Goal: Task Accomplishment & Management: Manage account settings

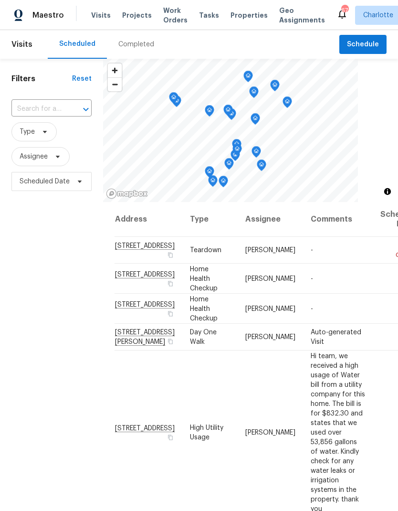
click at [132, 49] on div "Completed" at bounding box center [136, 45] width 36 height 10
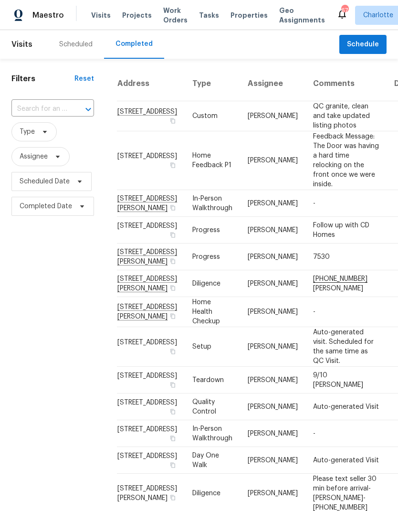
click at [131, 190] on td "2405 Falling Leaf Ct, Rock Hill, SC 29732" at bounding box center [151, 160] width 68 height 59
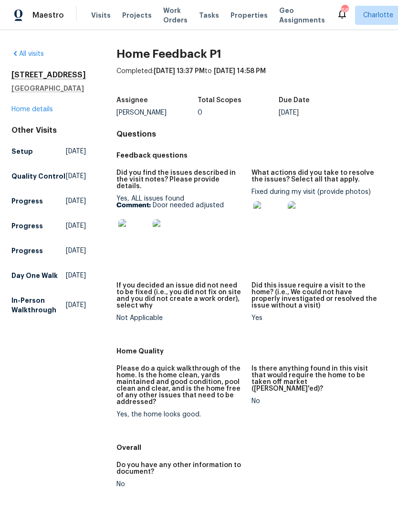
click at [242, 20] on span "Properties" at bounding box center [249, 16] width 37 height 10
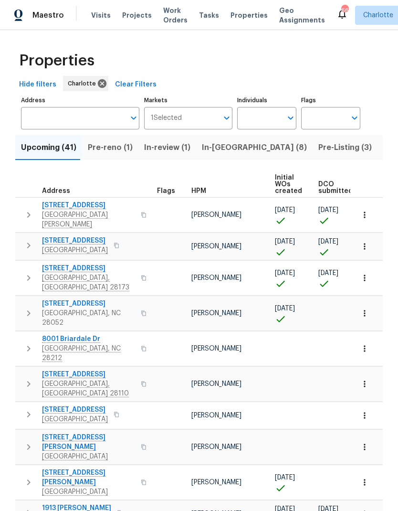
click at [319, 150] on span "Pre-Listing (3)" at bounding box center [346, 147] width 54 height 13
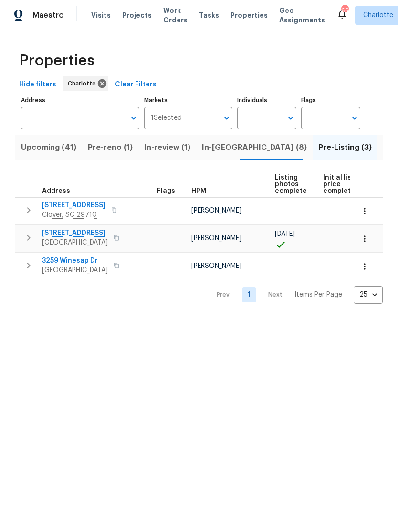
click at [384, 150] on span "Listed (151)" at bounding box center [405, 147] width 43 height 13
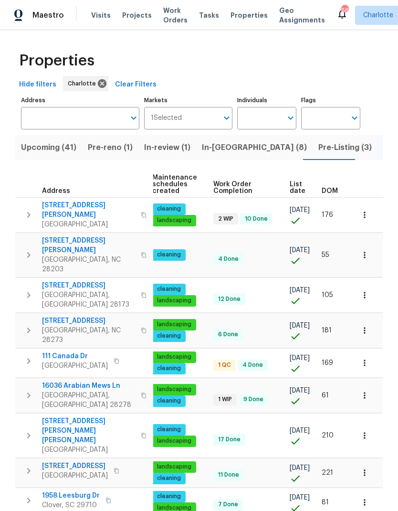
scroll to position [0, 139]
click at [333, 194] on span "DOM" at bounding box center [330, 191] width 16 height 7
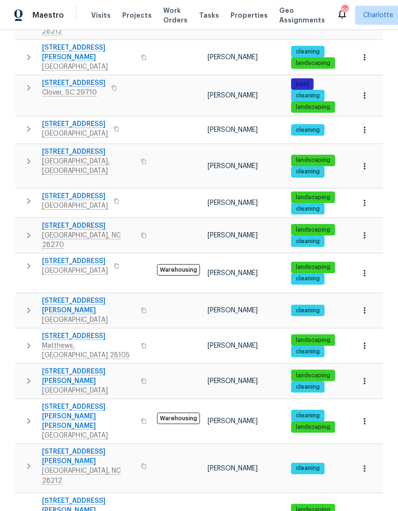
scroll to position [38, 0]
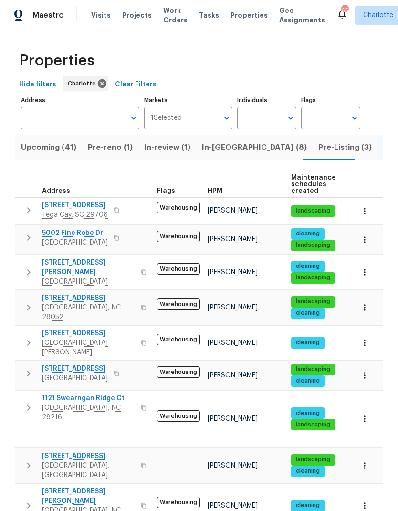
click at [364, 214] on icon "button" at bounding box center [364, 211] width 1 height 6
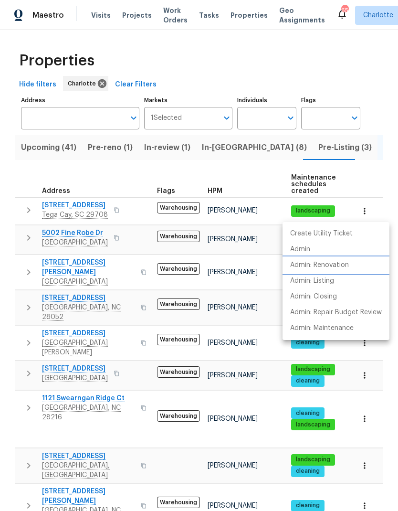
click at [354, 266] on li "Admin: Renovation" at bounding box center [336, 265] width 107 height 16
click at [100, 18] on div at bounding box center [199, 255] width 398 height 511
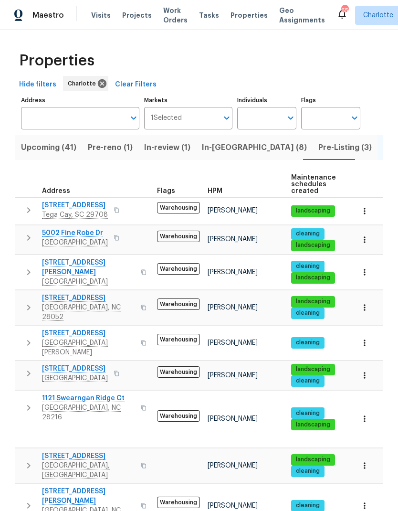
click at [100, 18] on span "Visits" at bounding box center [101, 16] width 20 height 10
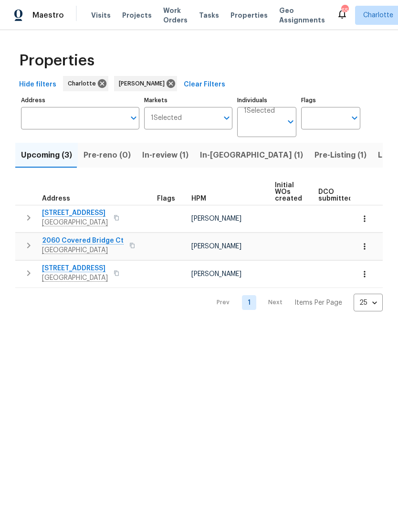
click at [378, 155] on span "Listed (23)" at bounding box center [398, 155] width 41 height 13
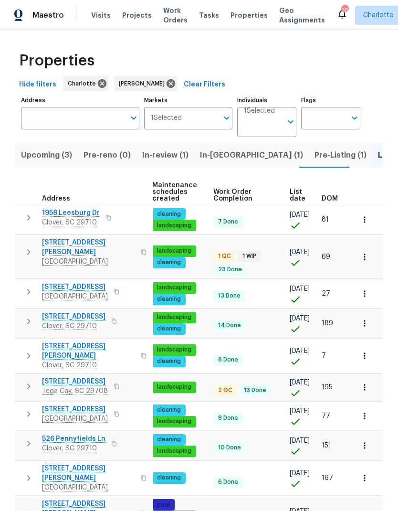
scroll to position [0, 139]
click at [333, 199] on span "DOM" at bounding box center [330, 198] width 16 height 7
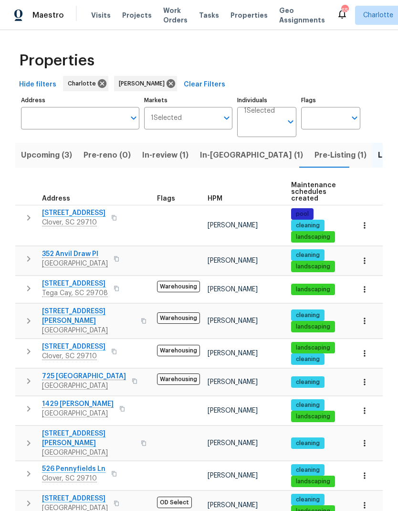
click at [60, 284] on span "705 Old Cove Rd" at bounding box center [75, 284] width 66 height 10
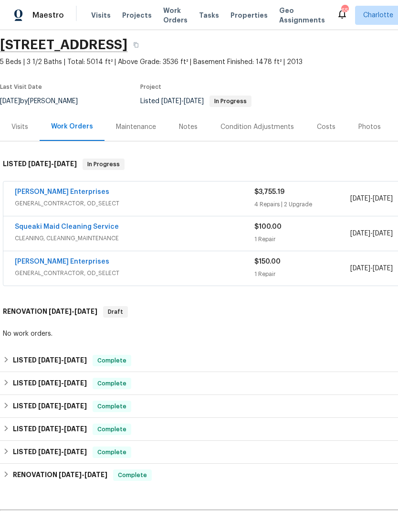
scroll to position [32, 0]
click at [35, 226] on link "Squeaki Maid Cleaning Service" at bounding box center [67, 227] width 104 height 7
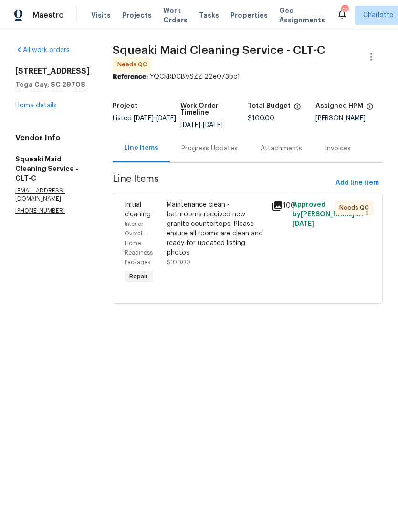
click at [153, 229] on div "Interior Overall - Home Readiness Packages" at bounding box center [143, 243] width 36 height 48
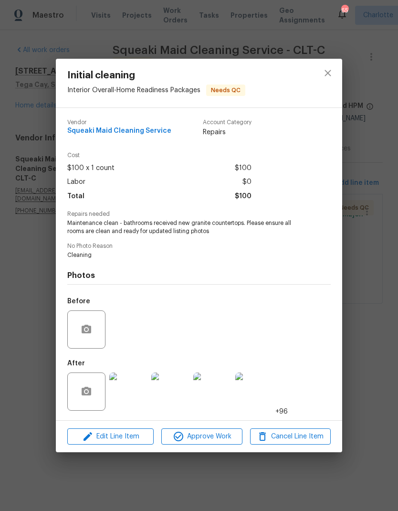
click at [130, 396] on img at bounding box center [128, 392] width 38 height 38
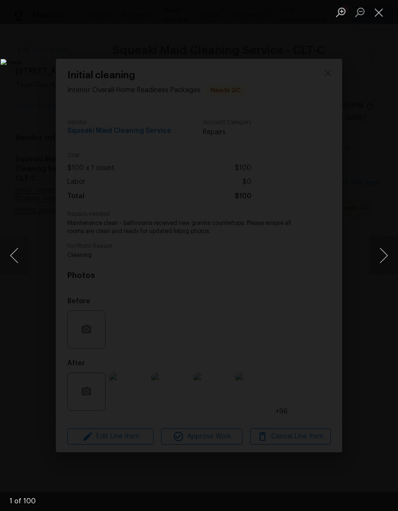
click at [387, 256] on button "Next image" at bounding box center [384, 255] width 29 height 38
click at [386, 257] on button "Next image" at bounding box center [384, 255] width 29 height 38
click at [386, 258] on button "Next image" at bounding box center [384, 255] width 29 height 38
click at [384, 259] on button "Next image" at bounding box center [384, 255] width 29 height 38
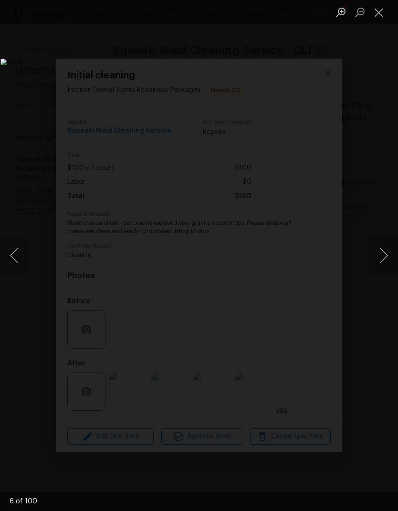
click at [385, 259] on button "Next image" at bounding box center [384, 255] width 29 height 38
click at [391, 257] on button "Next image" at bounding box center [384, 255] width 29 height 38
click at [381, 12] on button "Close lightbox" at bounding box center [379, 12] width 19 height 17
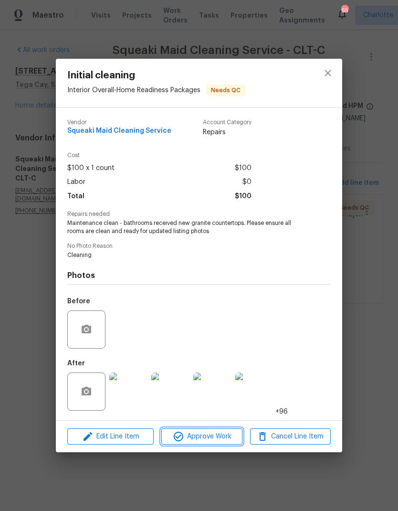
click at [214, 440] on span "Approve Work" at bounding box center [201, 437] width 75 height 12
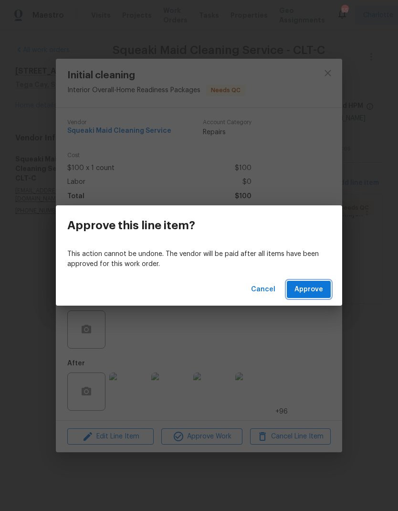
click at [316, 289] on span "Approve" at bounding box center [309, 290] width 29 height 12
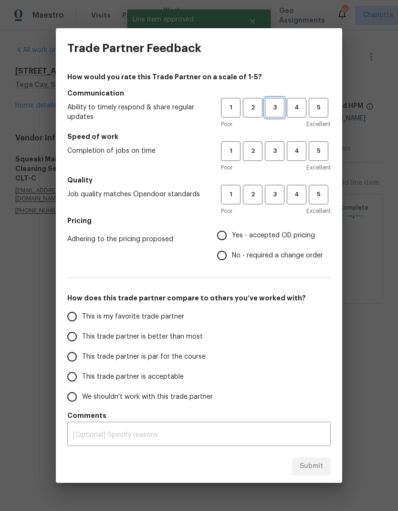
click at [275, 112] on span "3" at bounding box center [275, 107] width 18 height 11
click at [278, 150] on span "3" at bounding box center [275, 151] width 18 height 11
click at [277, 191] on span "3" at bounding box center [275, 194] width 18 height 11
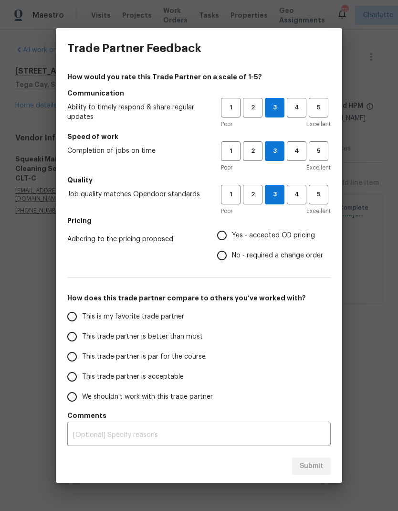
click at [226, 235] on input "Yes - accepted OD pricing" at bounding box center [222, 235] width 20 height 20
radio input "true"
click at [76, 364] on input "This trade partner is par for the course" at bounding box center [72, 357] width 20 height 20
click at [319, 454] on div "Submit" at bounding box center [199, 466] width 287 height 33
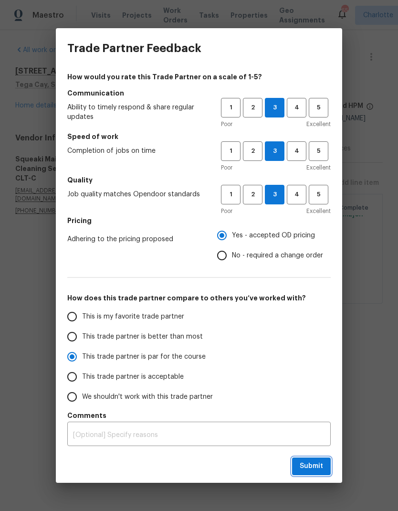
click at [316, 469] on span "Submit" at bounding box center [311, 466] width 23 height 12
radio input "true"
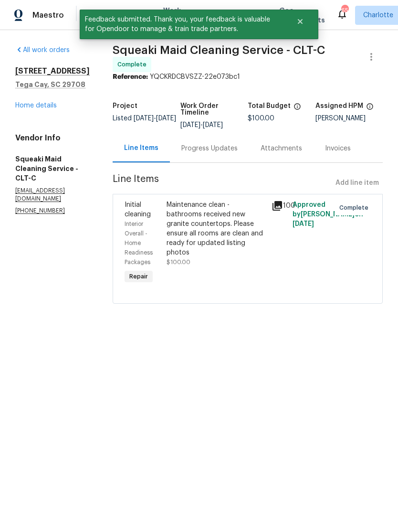
click at [25, 107] on link "Home details" at bounding box center [36, 105] width 42 height 7
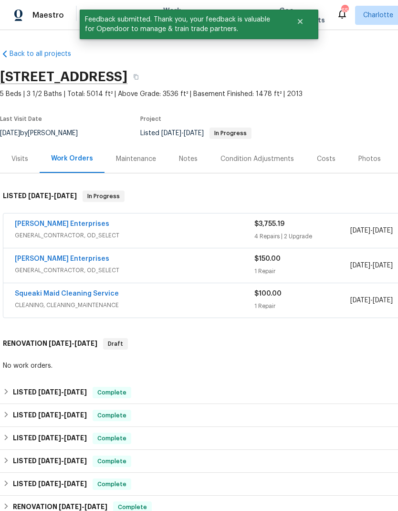
click at [40, 222] on link "Nordman Enterprises" at bounding box center [62, 224] width 95 height 7
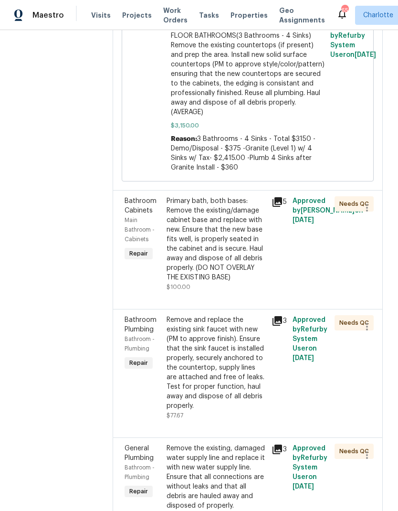
scroll to position [38, 0]
click at [277, 316] on icon at bounding box center [278, 321] width 10 height 10
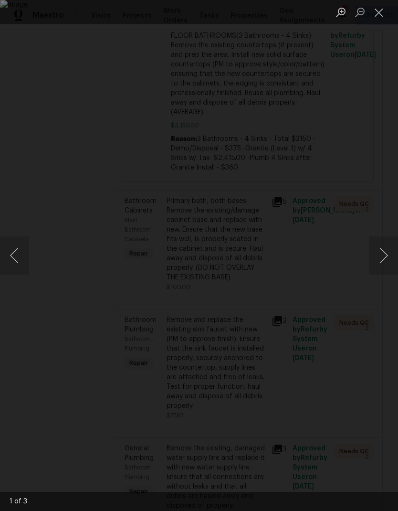
click at [383, 262] on button "Next image" at bounding box center [384, 255] width 29 height 38
click at [385, 261] on button "Next image" at bounding box center [384, 255] width 29 height 38
click at [376, 17] on button "Close lightbox" at bounding box center [379, 12] width 19 height 17
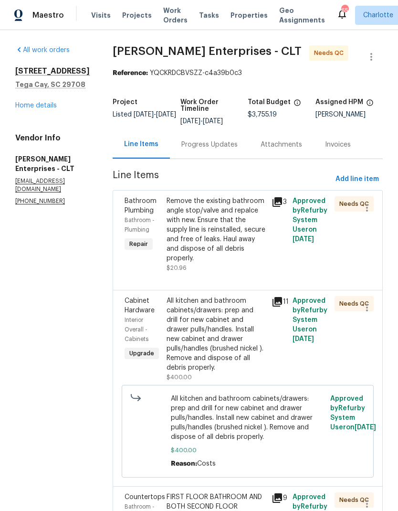
scroll to position [0, 0]
click at [205, 140] on div "Progress Updates" at bounding box center [210, 145] width 56 height 10
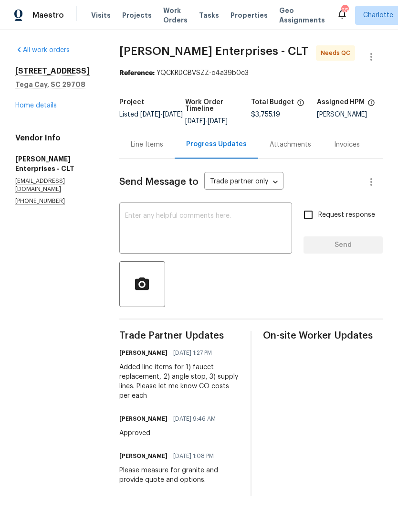
click at [23, 102] on link "Home details" at bounding box center [36, 105] width 42 height 7
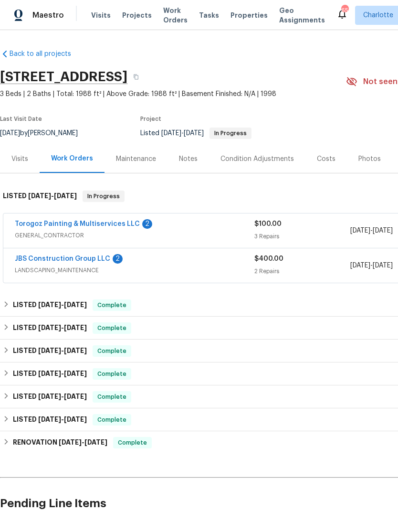
click at [41, 260] on link "JBS Construction Group LLC" at bounding box center [63, 259] width 96 height 7
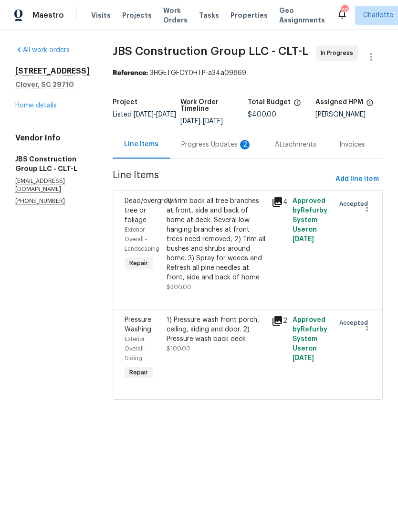
click at [224, 150] on div "Progress Updates 2" at bounding box center [217, 145] width 71 height 10
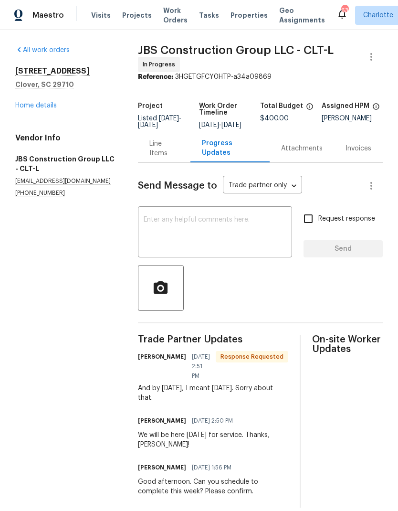
click at [256, 244] on textarea at bounding box center [215, 232] width 143 height 33
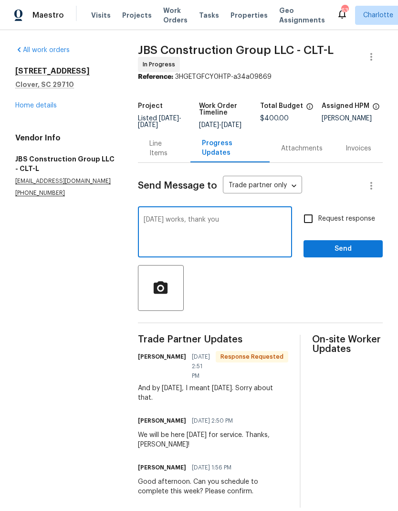
type textarea "Thursday works, thank you"
click at [371, 251] on span "Send" at bounding box center [343, 249] width 64 height 12
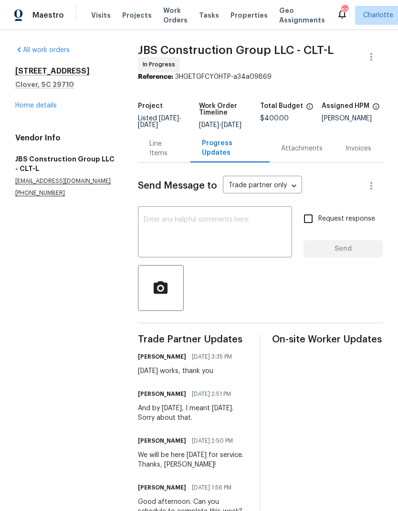
click at [24, 108] on link "Home details" at bounding box center [36, 105] width 42 height 7
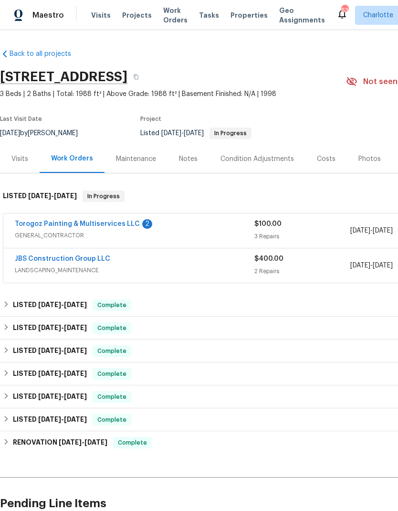
click at [35, 223] on link "Torogoz Painting & Multiservices LLC" at bounding box center [77, 224] width 125 height 7
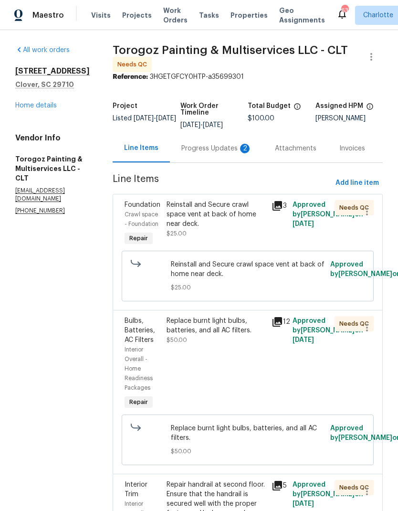
click at [223, 153] on div "Progress Updates 2" at bounding box center [217, 149] width 71 height 10
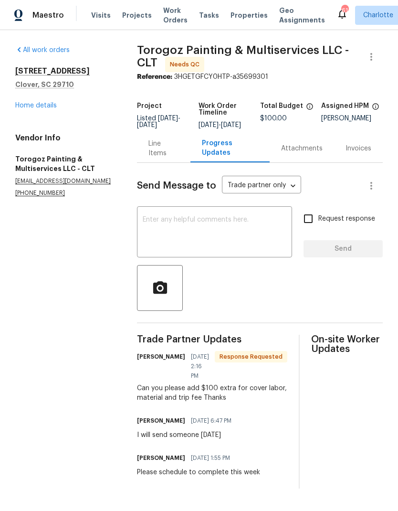
click at [163, 158] on div "Line Items" at bounding box center [164, 148] width 30 height 19
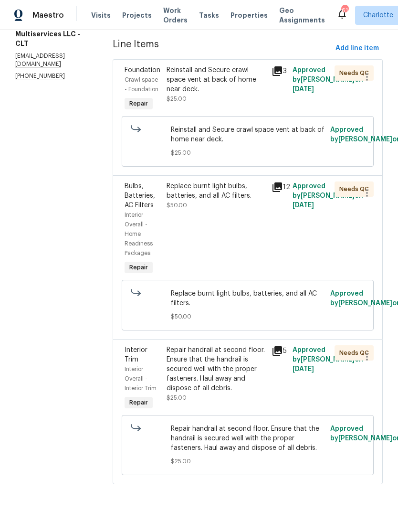
scroll to position [149, 0]
click at [158, 210] on div "Bulbs, Batteries, AC Filters" at bounding box center [143, 196] width 36 height 29
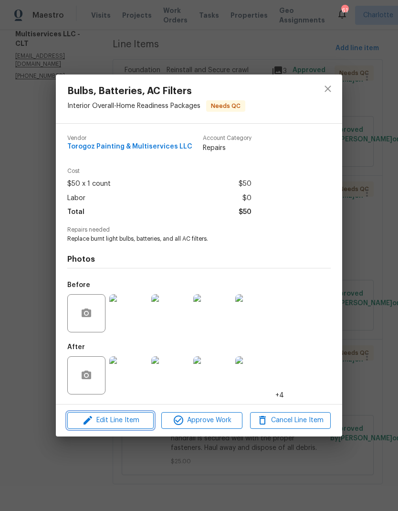
click at [118, 418] on span "Edit Line Item" at bounding box center [110, 421] width 81 height 12
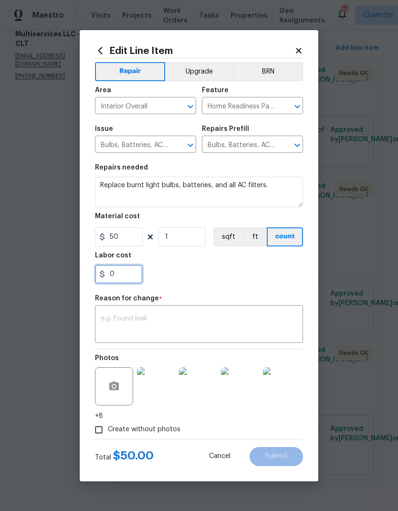
click at [135, 284] on input "0" at bounding box center [119, 274] width 48 height 19
type input "50"
click at [133, 321] on textarea at bounding box center [199, 325] width 197 height 20
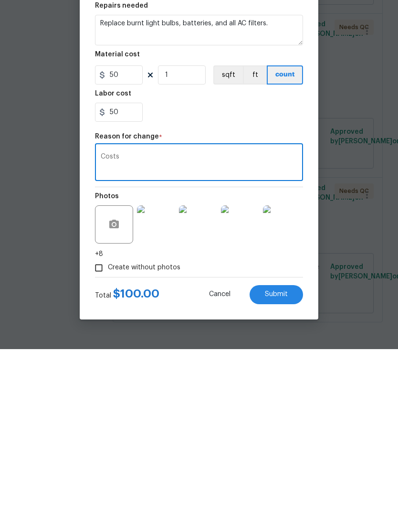
type textarea "Costs"
click at [286, 453] on span "Submit" at bounding box center [276, 456] width 23 height 7
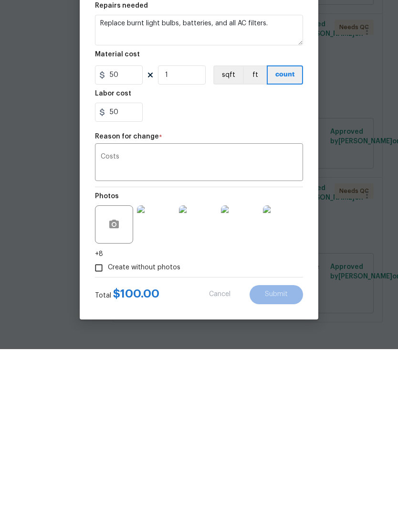
scroll to position [38, 0]
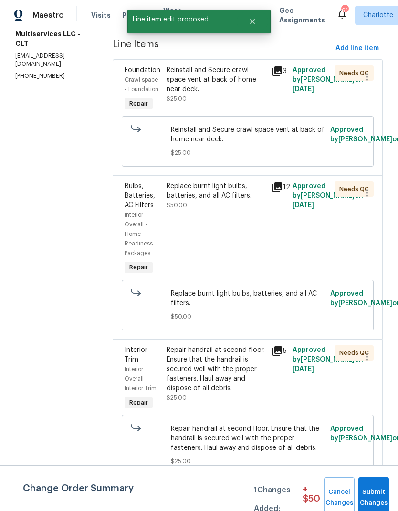
click at [161, 364] on div "Interior Overall - Interior Trim" at bounding box center [143, 378] width 36 height 29
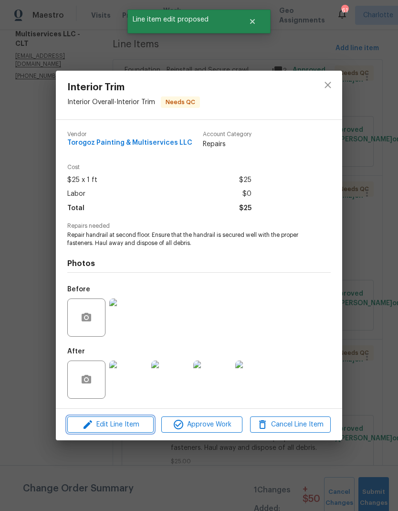
click at [106, 428] on span "Edit Line Item" at bounding box center [110, 425] width 81 height 12
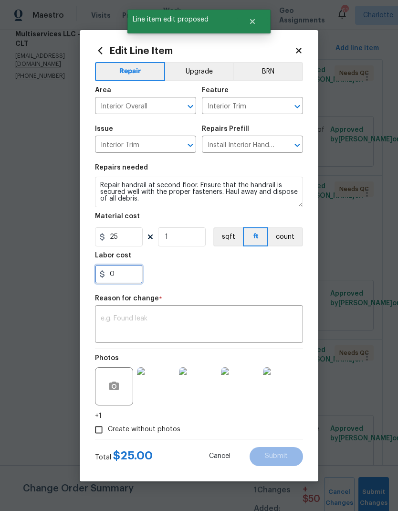
click at [131, 275] on input "0" at bounding box center [119, 274] width 48 height 19
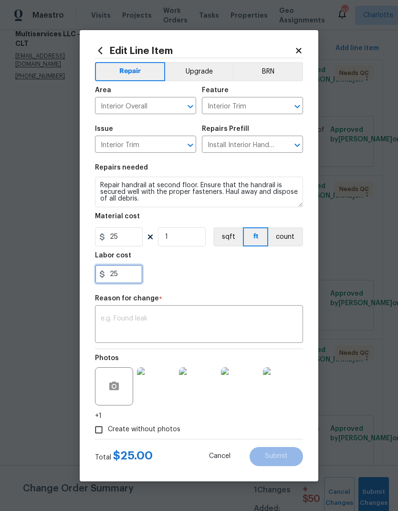
type input "25"
click at [171, 291] on div "Repair Upgrade BRN Area Interior Overall ​ Feature Interior Trim ​ Issue Interi…" at bounding box center [199, 248] width 208 height 381
click at [121, 323] on textarea at bounding box center [199, 325] width 197 height 20
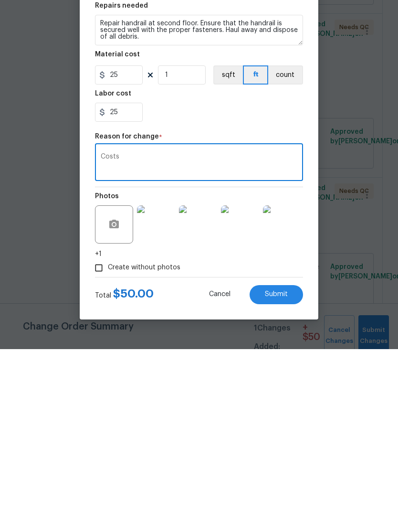
type textarea "Costs"
click at [287, 447] on button "Submit" at bounding box center [277, 456] width 54 height 19
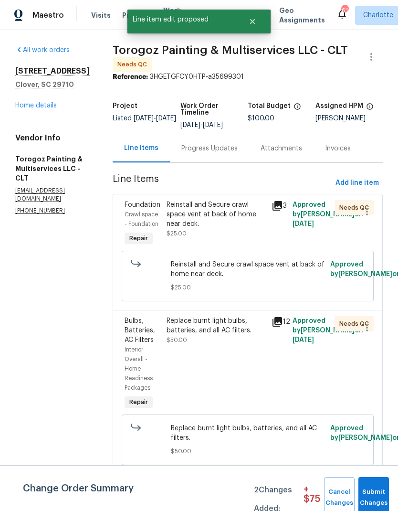
scroll to position [0, 0]
click at [161, 210] on div "Crawl space - Foundation" at bounding box center [143, 219] width 36 height 19
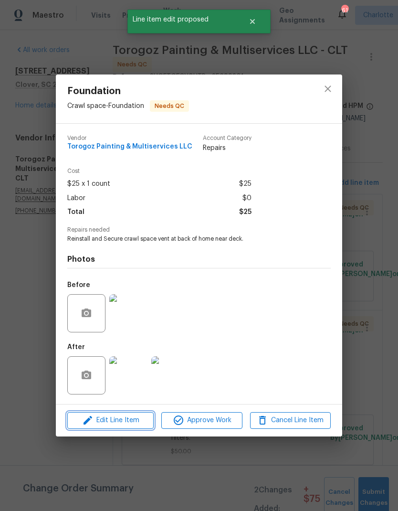
click at [106, 424] on span "Edit Line Item" at bounding box center [110, 421] width 81 height 12
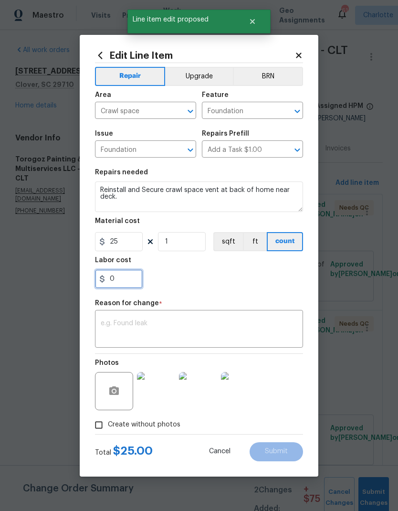
click at [120, 280] on input "0" at bounding box center [119, 278] width 48 height 19
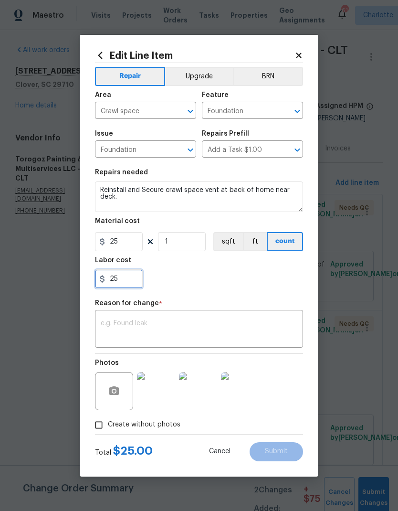
type input "25"
click at [113, 322] on textarea at bounding box center [199, 330] width 197 height 20
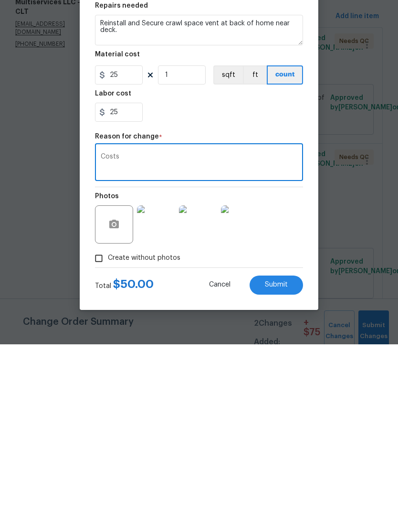
type textarea "Costs"
click at [287, 448] on span "Submit" at bounding box center [276, 451] width 23 height 7
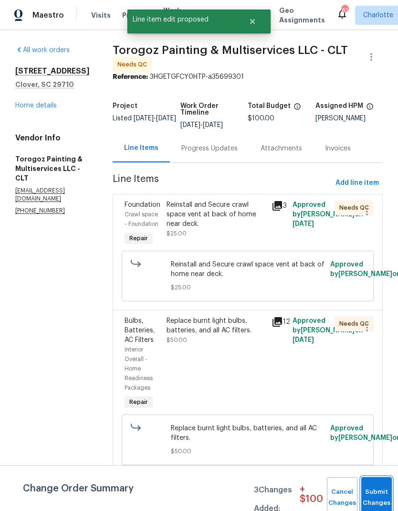
click at [378, 493] on button "Submit Changes" at bounding box center [377, 497] width 31 height 41
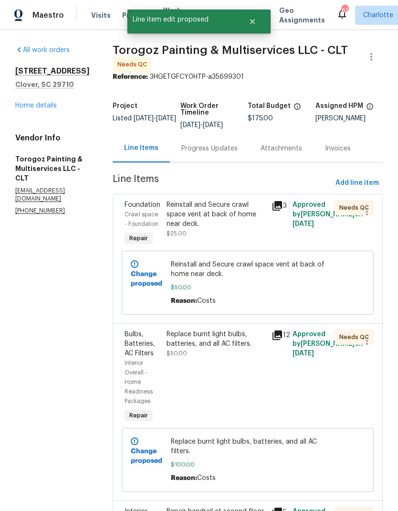
click at [225, 153] on div "Progress Updates" at bounding box center [210, 149] width 56 height 10
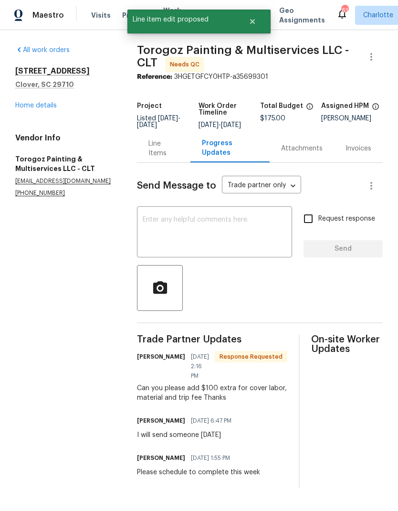
click at [208, 247] on textarea at bounding box center [215, 232] width 144 height 33
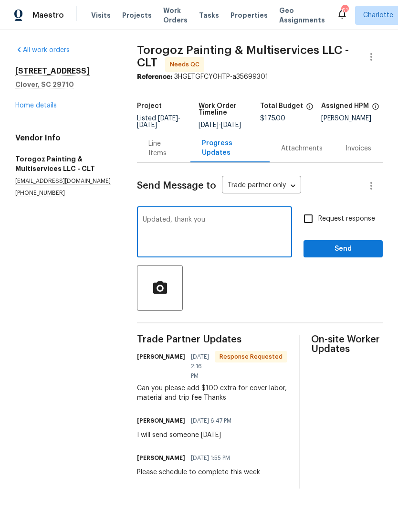
type textarea "Updated, thank you"
click at [355, 255] on span "Send" at bounding box center [343, 249] width 64 height 12
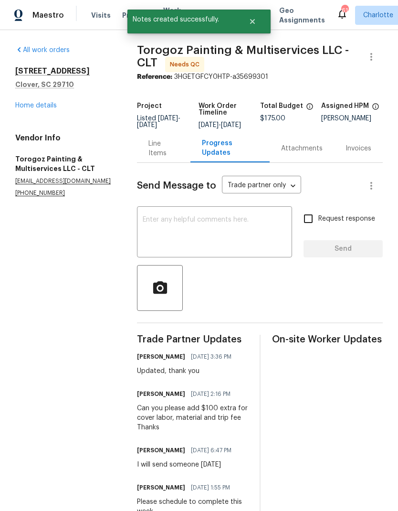
click at [162, 157] on div "Line Items" at bounding box center [164, 148] width 30 height 19
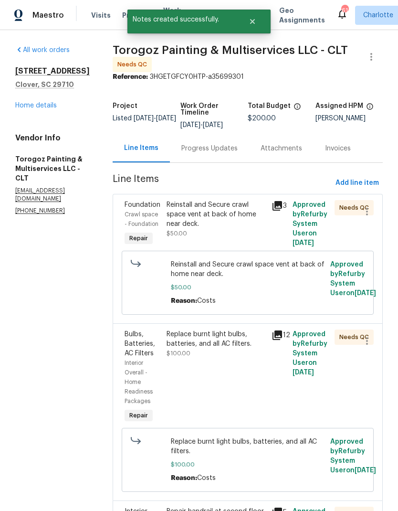
click at [161, 208] on span "Foundation" at bounding box center [143, 205] width 36 height 7
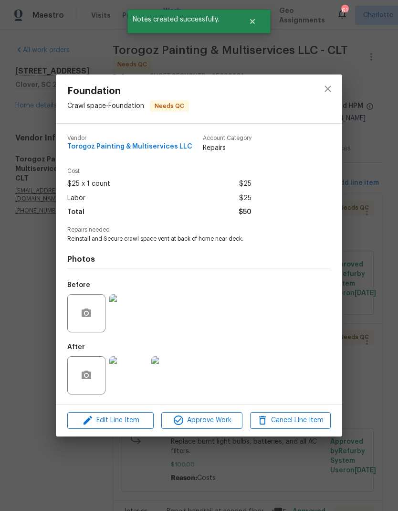
click at [136, 374] on img at bounding box center [128, 375] width 38 height 38
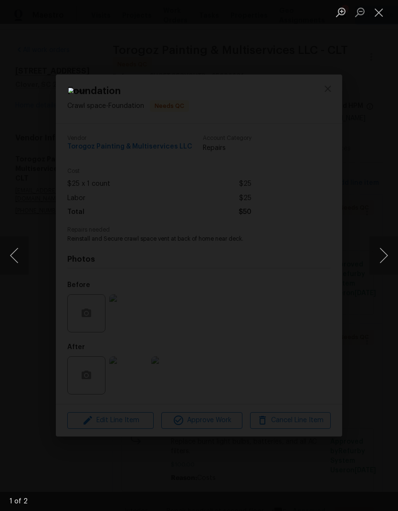
click at [385, 253] on button "Next image" at bounding box center [384, 255] width 29 height 38
click at [383, 12] on button "Close lightbox" at bounding box center [379, 12] width 19 height 17
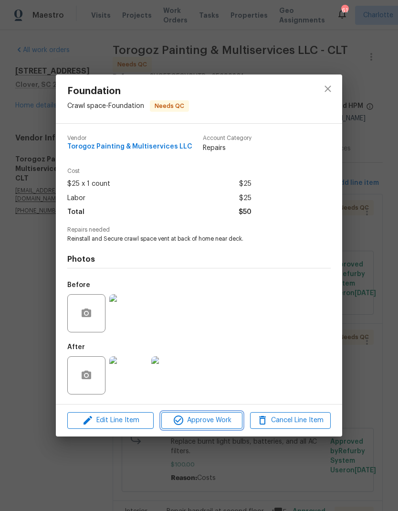
click at [214, 424] on span "Approve Work" at bounding box center [201, 421] width 75 height 12
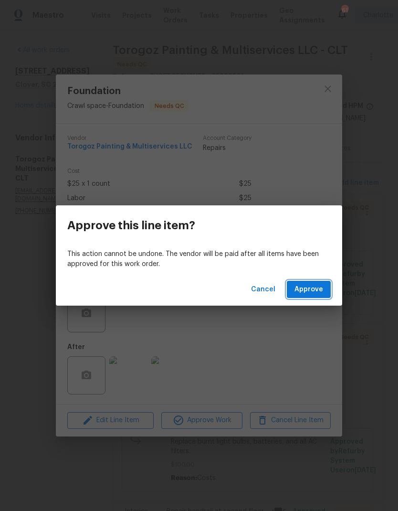
click at [330, 292] on button "Approve" at bounding box center [309, 290] width 44 height 18
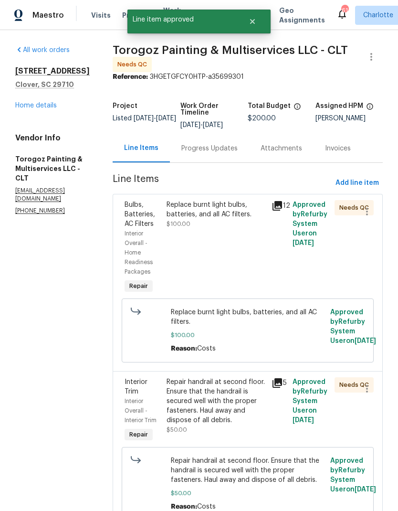
click at [160, 225] on div "Bulbs, Batteries, AC Filters" at bounding box center [143, 214] width 36 height 29
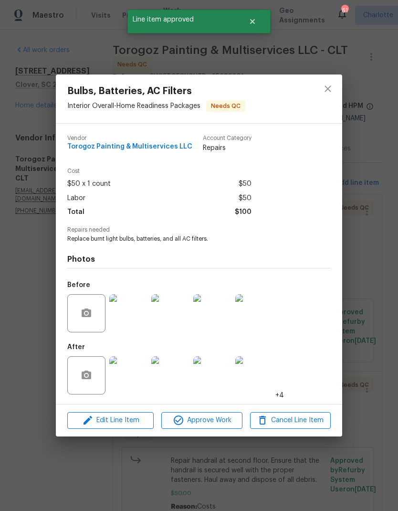
click at [127, 374] on img at bounding box center [128, 375] width 38 height 38
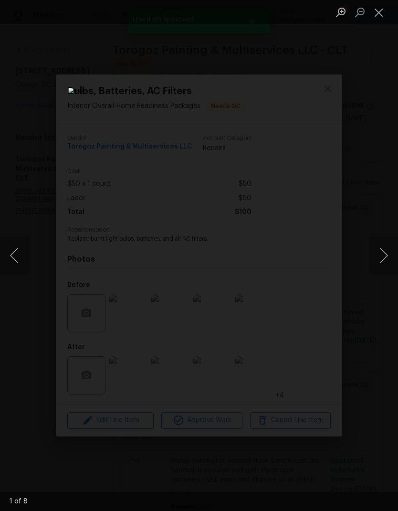
click at [382, 259] on button "Next image" at bounding box center [384, 255] width 29 height 38
click at [379, 259] on button "Next image" at bounding box center [384, 255] width 29 height 38
click at [386, 258] on button "Next image" at bounding box center [384, 255] width 29 height 38
click at [385, 257] on button "Next image" at bounding box center [384, 255] width 29 height 38
click at [385, 256] on button "Next image" at bounding box center [384, 255] width 29 height 38
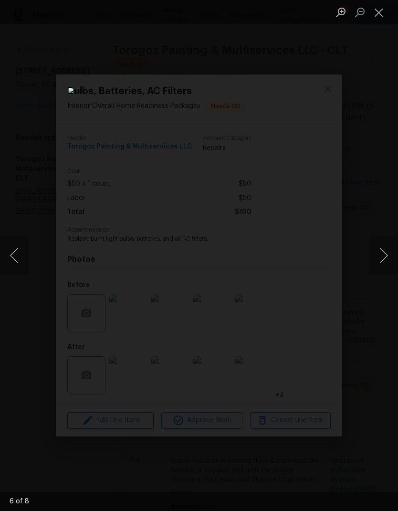
click at [386, 255] on button "Next image" at bounding box center [384, 255] width 29 height 38
click at [378, 18] on button "Close lightbox" at bounding box center [379, 12] width 19 height 17
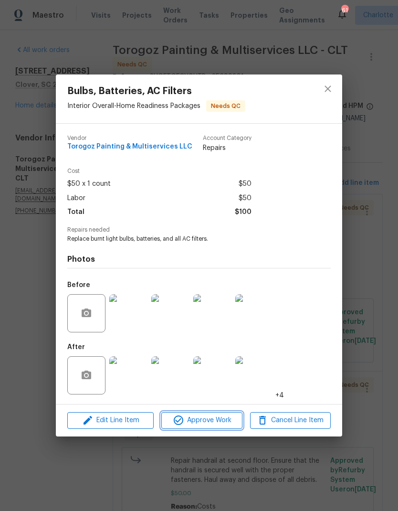
click at [220, 421] on span "Approve Work" at bounding box center [201, 421] width 75 height 12
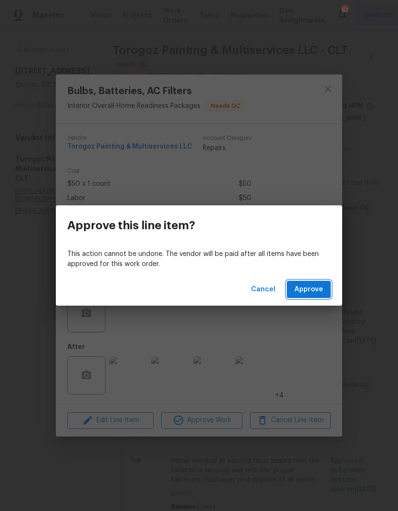
click at [316, 289] on span "Approve" at bounding box center [309, 290] width 29 height 12
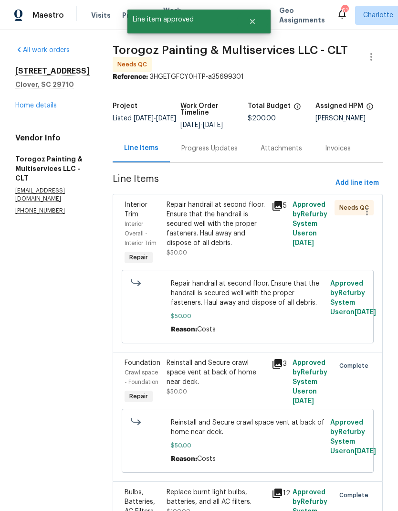
click at [157, 229] on span "Interior Overall - Interior Trim" at bounding box center [141, 233] width 32 height 25
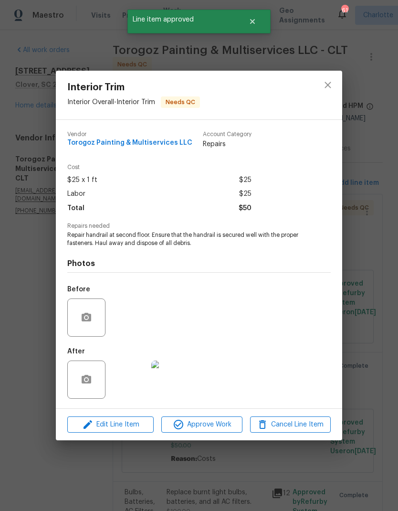
click at [135, 386] on img at bounding box center [128, 380] width 38 height 38
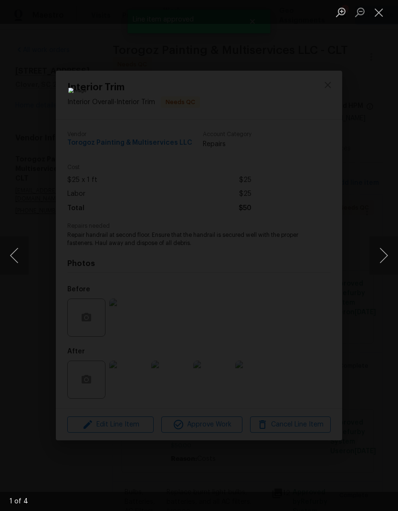
click at [386, 257] on button "Next image" at bounding box center [384, 255] width 29 height 38
click at [385, 259] on button "Next image" at bounding box center [384, 255] width 29 height 38
click at [380, 261] on button "Next image" at bounding box center [384, 255] width 29 height 38
click at [378, 259] on button "Next image" at bounding box center [384, 255] width 29 height 38
click at [376, 264] on button "Next image" at bounding box center [384, 255] width 29 height 38
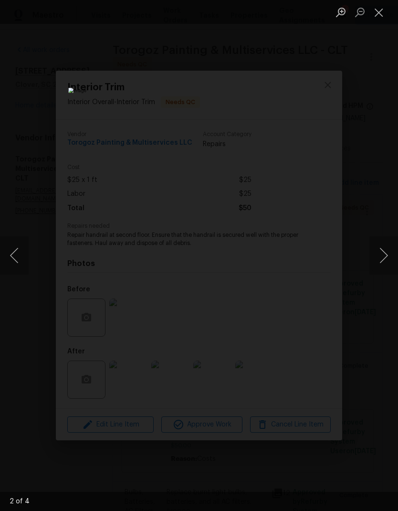
click at [376, 13] on button "Close lightbox" at bounding box center [379, 12] width 19 height 17
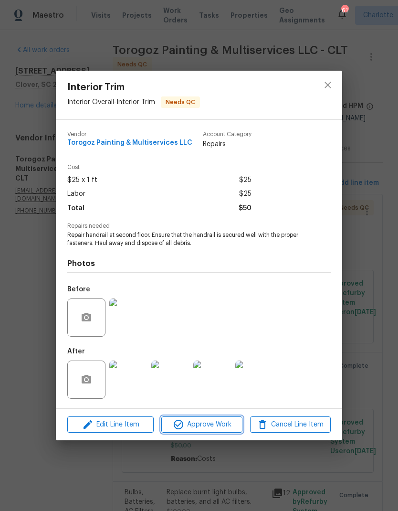
click at [213, 427] on span "Approve Work" at bounding box center [201, 425] width 75 height 12
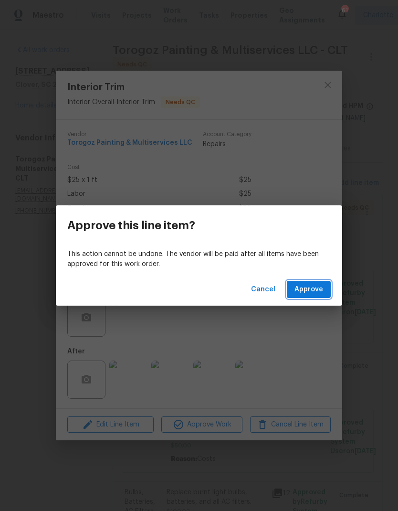
click at [328, 287] on button "Approve" at bounding box center [309, 290] width 44 height 18
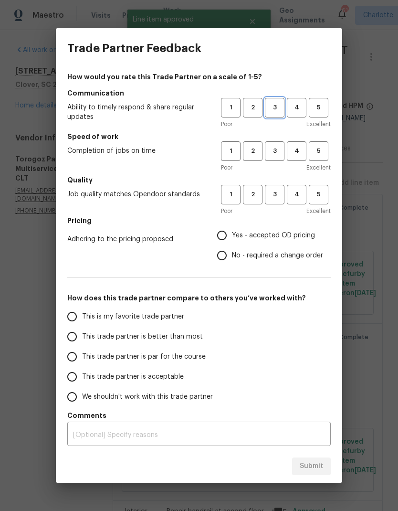
click at [276, 113] on button "3" at bounding box center [275, 108] width 20 height 20
click at [278, 151] on span "3" at bounding box center [275, 151] width 18 height 11
click at [281, 190] on span "3" at bounding box center [275, 194] width 18 height 11
click at [224, 251] on input "No - required a change order" at bounding box center [222, 256] width 20 height 20
radio input "true"
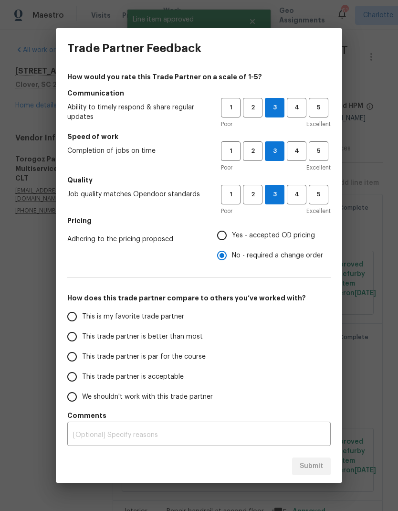
click at [75, 336] on input "This trade partner is better than most" at bounding box center [72, 337] width 20 height 20
click at [317, 465] on span "Submit" at bounding box center [311, 466] width 23 height 12
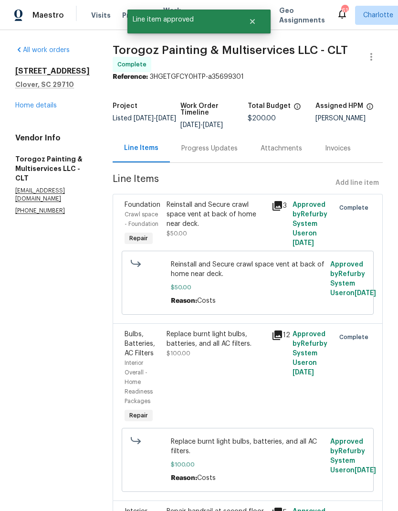
radio input "true"
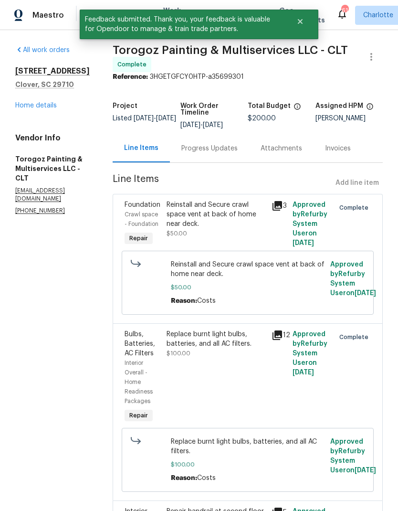
click at [22, 103] on link "Home details" at bounding box center [36, 105] width 42 height 7
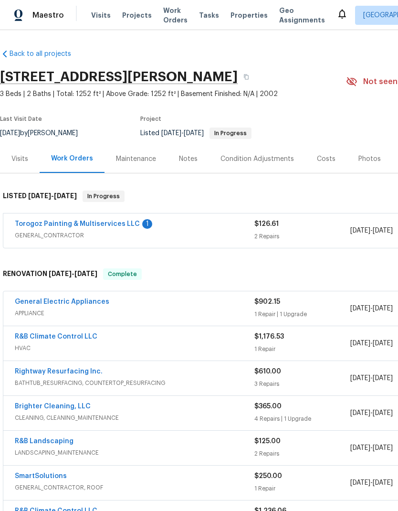
click at [52, 226] on link "Torogoz Painting & Multiservices LLC" at bounding box center [77, 224] width 125 height 7
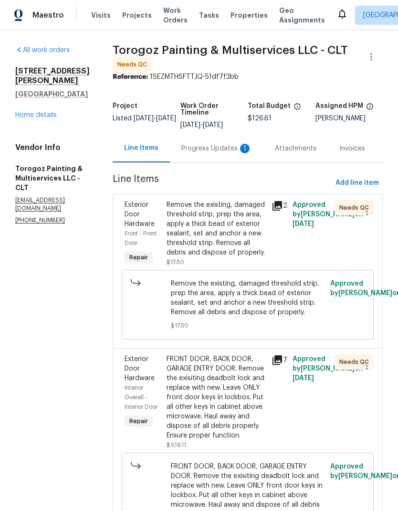
click at [225, 153] on div "Progress Updates 1" at bounding box center [217, 149] width 71 height 10
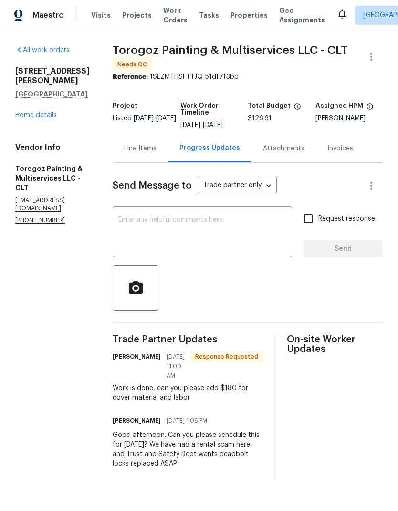
click at [162, 148] on div "Line Items" at bounding box center [140, 148] width 55 height 28
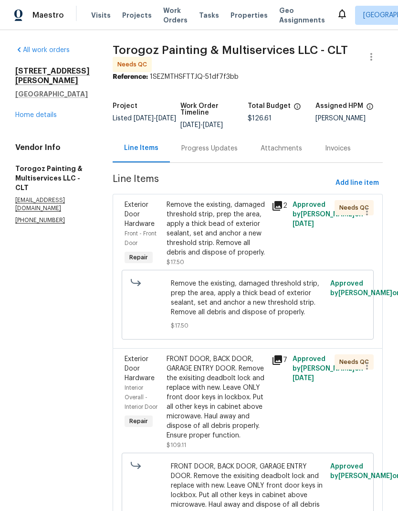
click at [155, 219] on span "Exterior Door Hardware" at bounding box center [140, 215] width 30 height 26
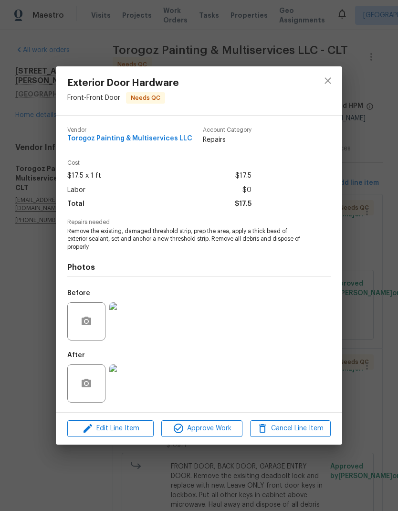
click at [128, 385] on img at bounding box center [128, 383] width 38 height 38
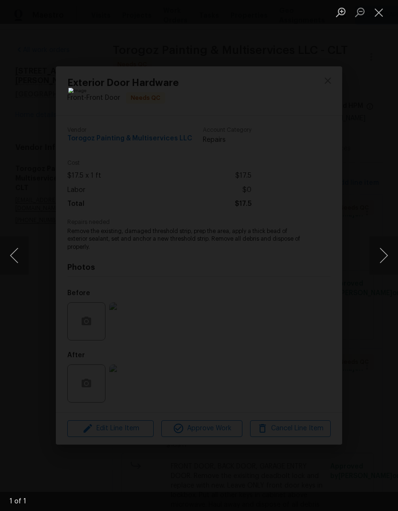
click at [386, 11] on button "Close lightbox" at bounding box center [379, 12] width 19 height 17
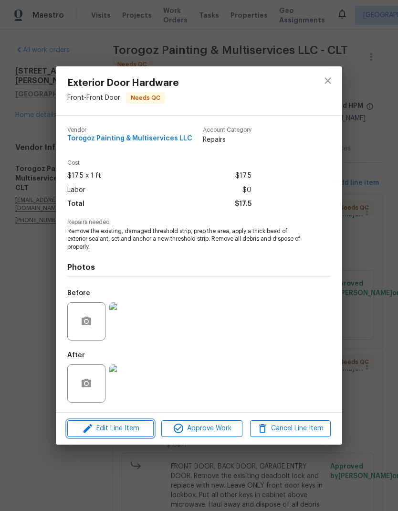
click at [111, 429] on span "Edit Line Item" at bounding box center [110, 429] width 81 height 12
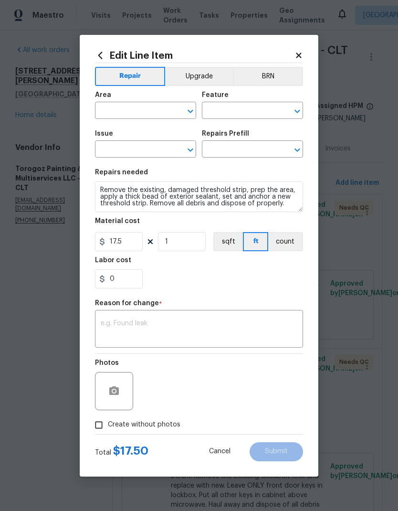
type input "Front"
type input "Front Door"
type input "Exterior Door Hardware"
type input "Remove & Replace Threshold (Oak) $17.50"
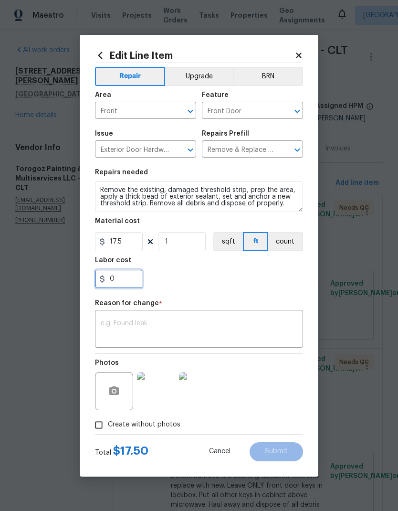
click at [128, 280] on input "0" at bounding box center [119, 278] width 48 height 19
type input "100"
click at [263, 279] on div "100" at bounding box center [199, 278] width 208 height 19
click at [249, 323] on textarea at bounding box center [199, 330] width 197 height 20
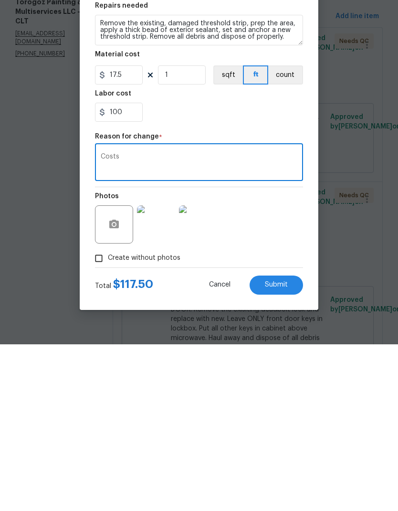
type textarea "Costs"
click at [291, 442] on button "Submit" at bounding box center [277, 451] width 54 height 19
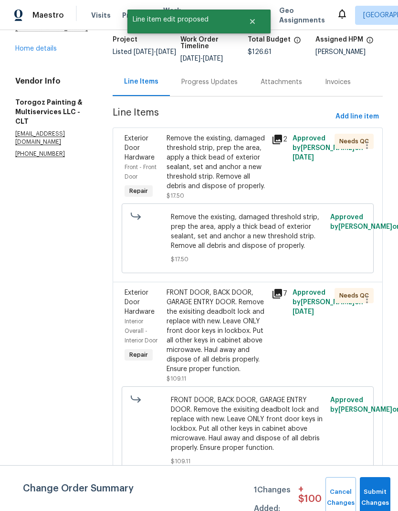
scroll to position [83, 0]
click at [161, 317] on div "Interior Overall - Interior Door" at bounding box center [143, 331] width 36 height 29
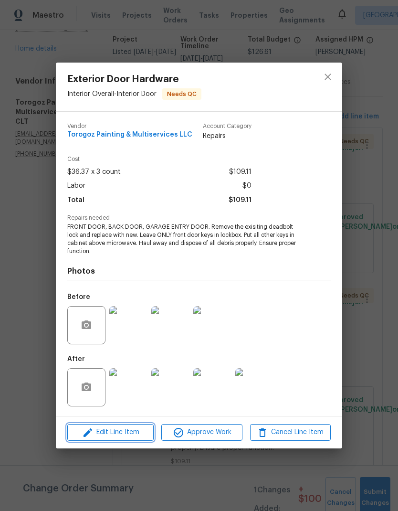
click at [123, 434] on span "Edit Line Item" at bounding box center [110, 433] width 81 height 12
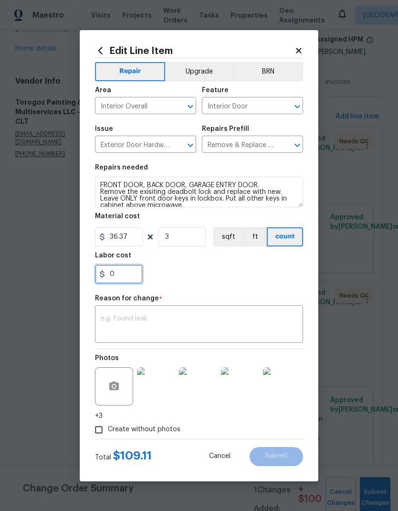
click at [136, 271] on input "0" at bounding box center [119, 274] width 48 height 19
type input "80"
click at [241, 317] on textarea at bounding box center [199, 325] width 197 height 20
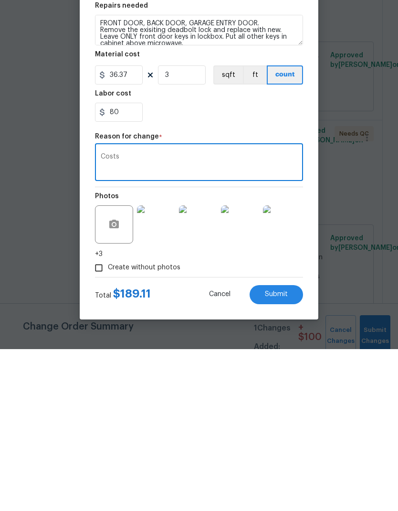
type textarea "Costs"
click at [283, 453] on span "Submit" at bounding box center [276, 456] width 23 height 7
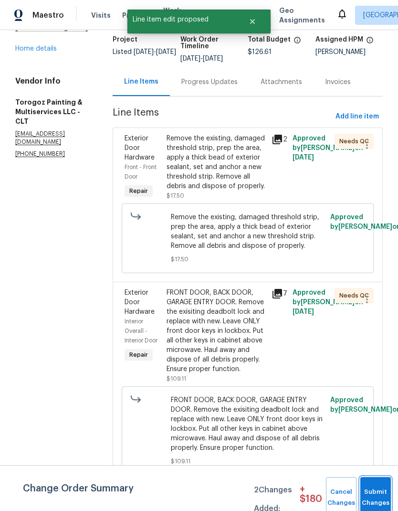
click at [373, 490] on button "Submit Changes" at bounding box center [376, 497] width 31 height 41
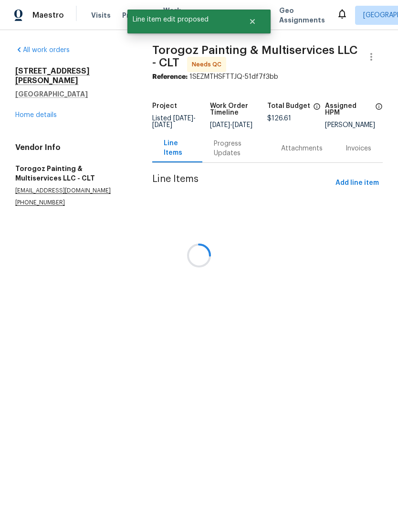
scroll to position [0, 0]
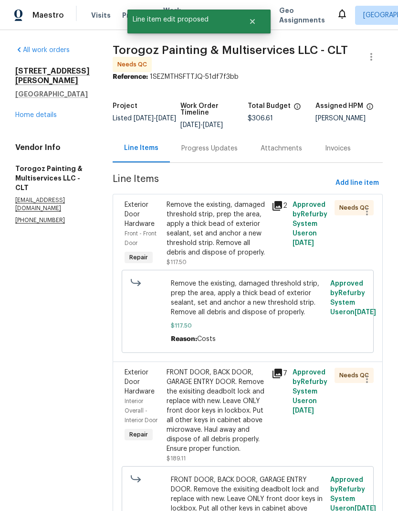
click at [155, 227] on span "Exterior Door Hardware" at bounding box center [140, 215] width 30 height 26
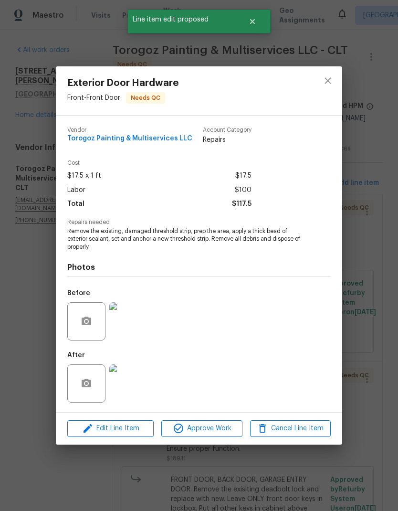
click at [126, 389] on img at bounding box center [128, 383] width 38 height 38
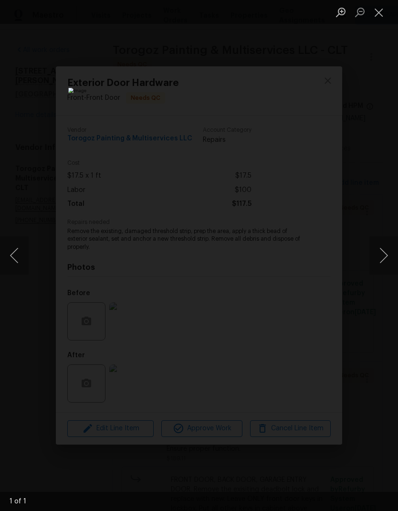
click at [380, 15] on button "Close lightbox" at bounding box center [379, 12] width 19 height 17
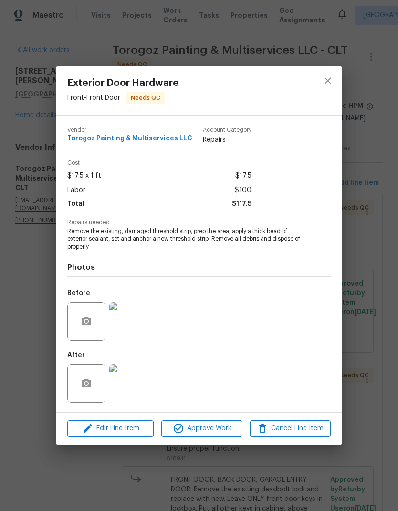
click at [135, 330] on img at bounding box center [128, 321] width 38 height 38
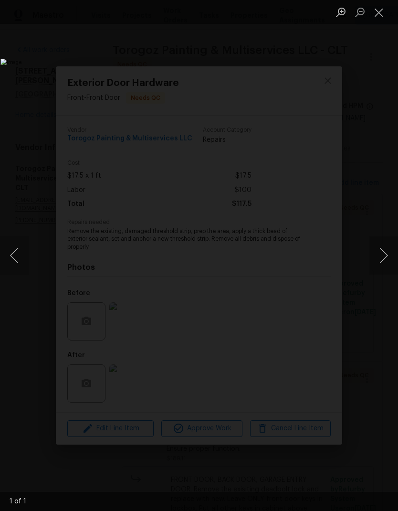
click at [387, 0] on li "Lightbox" at bounding box center [379, 12] width 19 height 24
click at [378, 11] on button "Close lightbox" at bounding box center [379, 12] width 19 height 17
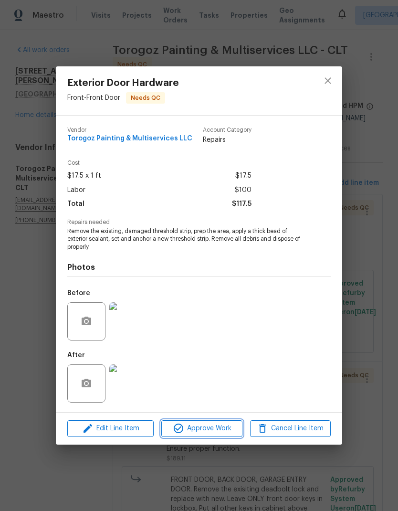
click at [208, 427] on span "Approve Work" at bounding box center [201, 429] width 75 height 12
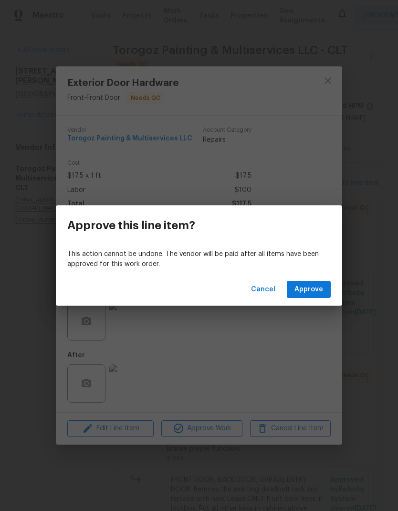
click at [320, 287] on span "Approve" at bounding box center [309, 290] width 29 height 12
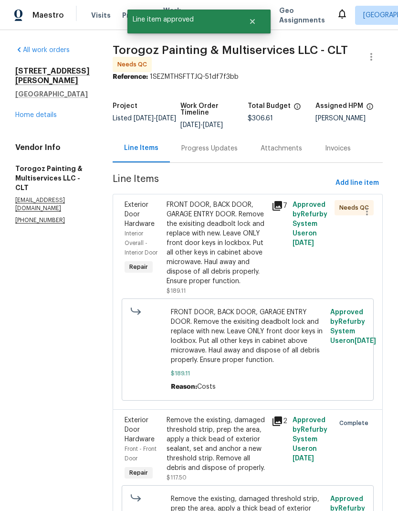
click at [161, 226] on div "Exterior Door Hardware" at bounding box center [143, 214] width 36 height 29
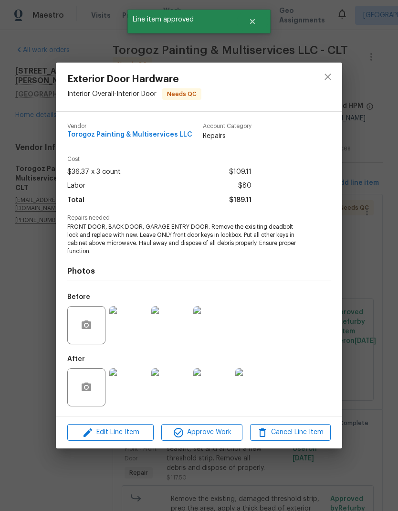
click at [130, 389] on img at bounding box center [128, 387] width 38 height 38
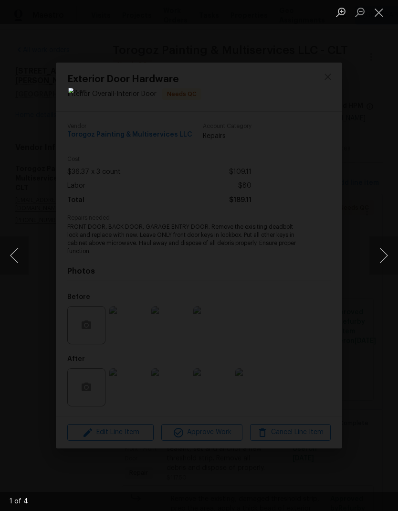
click at [379, 248] on button "Next image" at bounding box center [384, 255] width 29 height 38
click at [378, 249] on button "Next image" at bounding box center [384, 255] width 29 height 38
click at [23, 252] on button "Previous image" at bounding box center [14, 255] width 29 height 38
click at [378, 249] on button "Next image" at bounding box center [384, 255] width 29 height 38
click at [379, 249] on button "Next image" at bounding box center [384, 255] width 29 height 38
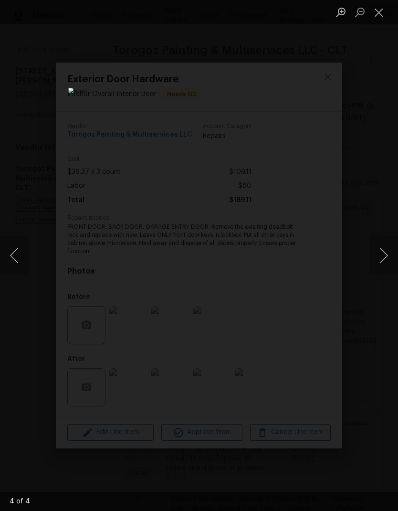
click at [378, 246] on button "Next image" at bounding box center [384, 255] width 29 height 38
click at [376, 247] on button "Next image" at bounding box center [384, 255] width 29 height 38
click at [380, 247] on button "Next image" at bounding box center [384, 255] width 29 height 38
click at [373, 252] on button "Next image" at bounding box center [384, 255] width 29 height 38
click at [376, 13] on button "Close lightbox" at bounding box center [379, 12] width 19 height 17
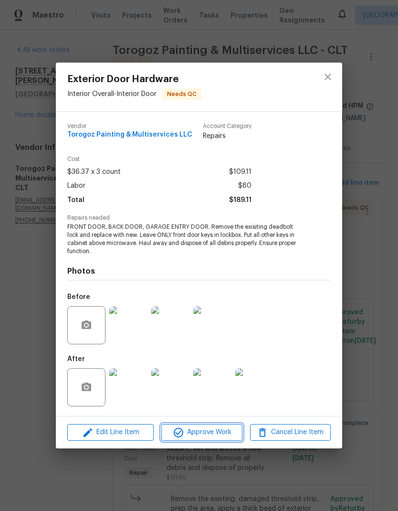
click at [210, 434] on span "Approve Work" at bounding box center [201, 433] width 75 height 12
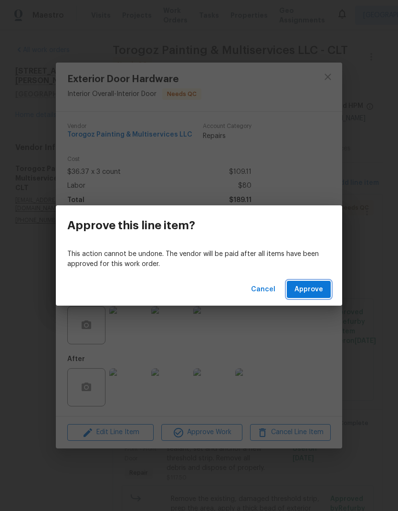
click at [318, 282] on button "Approve" at bounding box center [309, 290] width 44 height 18
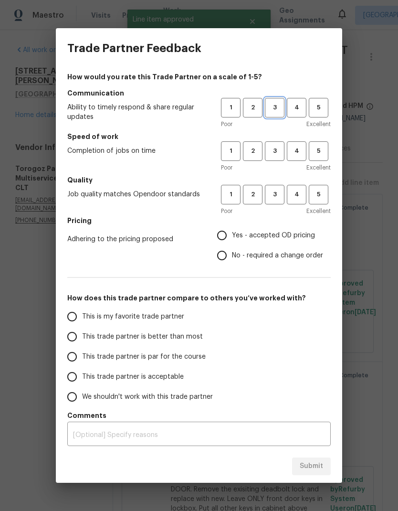
click at [275, 108] on span "3" at bounding box center [275, 107] width 18 height 11
click at [274, 156] on span "3" at bounding box center [275, 151] width 18 height 11
click at [271, 191] on span "3" at bounding box center [275, 194] width 18 height 11
click at [225, 253] on input "No - required a change order" at bounding box center [222, 256] width 20 height 20
radio input "true"
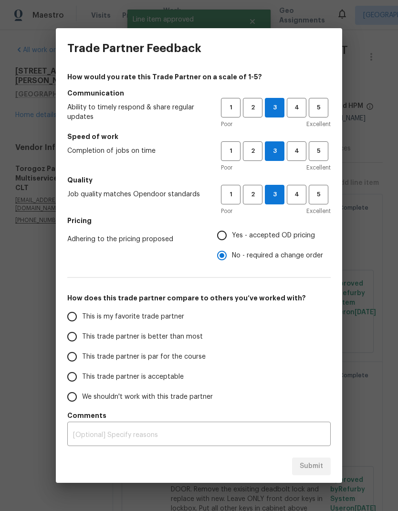
click at [79, 335] on input "This trade partner is better than most" at bounding box center [72, 337] width 20 height 20
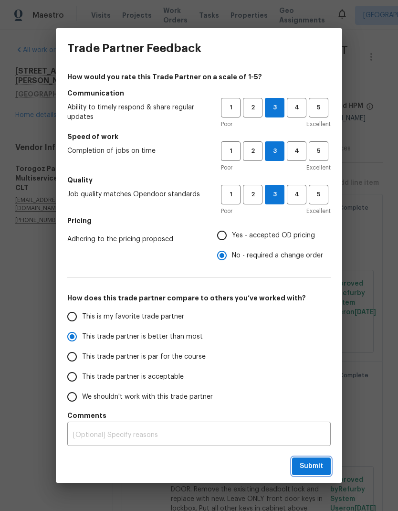
click at [309, 466] on span "Submit" at bounding box center [311, 466] width 23 height 12
radio input "true"
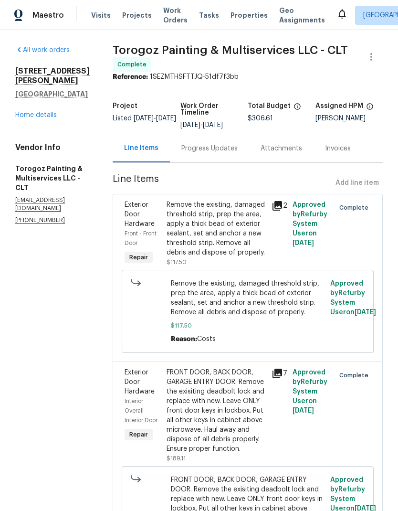
radio input "false"
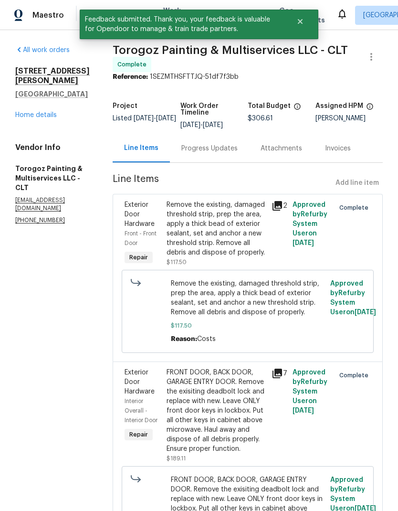
click at [244, 161] on div "Progress Updates" at bounding box center [209, 148] width 79 height 28
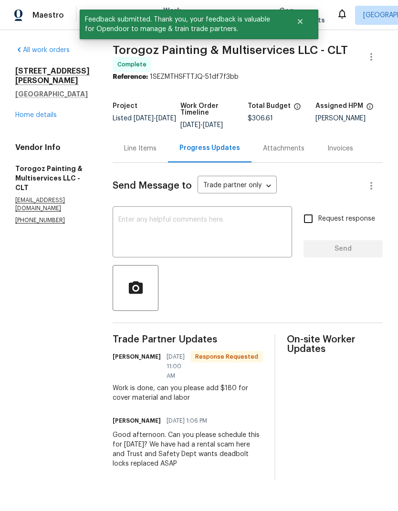
click at [222, 232] on textarea at bounding box center [202, 232] width 168 height 33
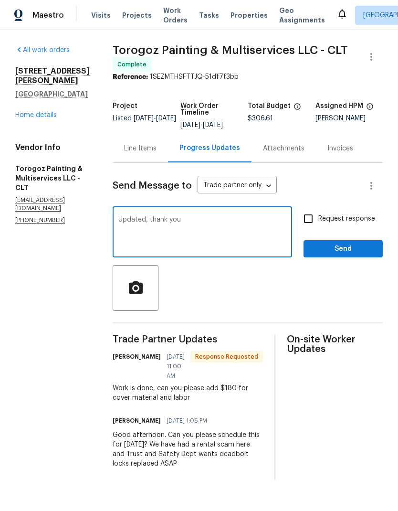
type textarea "Updated, thank you"
click at [359, 250] on span "Send" at bounding box center [343, 249] width 64 height 12
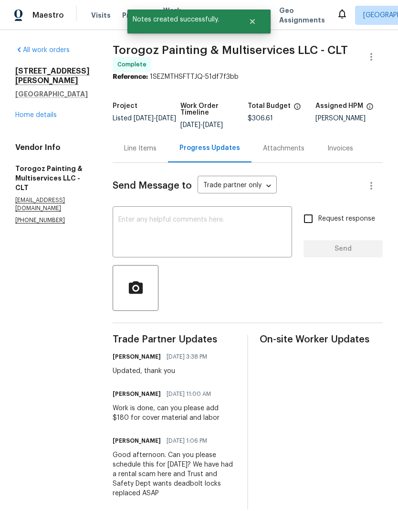
click at [23, 112] on link "Home details" at bounding box center [36, 115] width 42 height 7
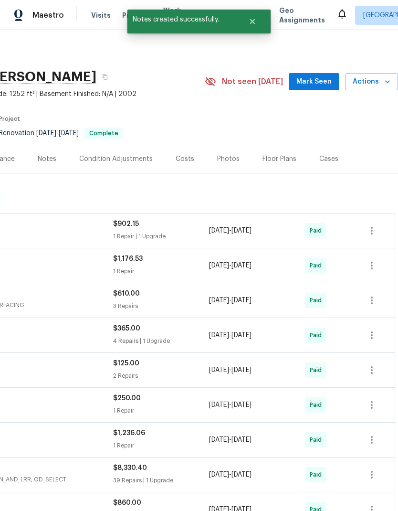
scroll to position [-2, 155]
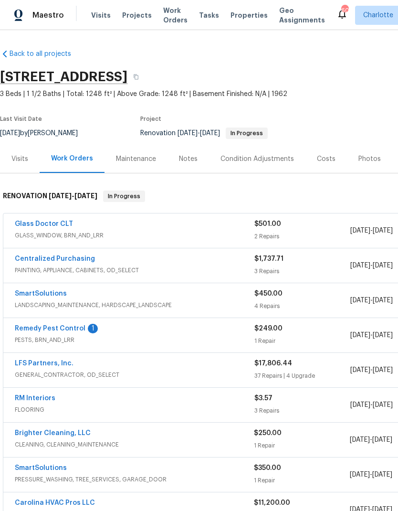
click at [78, 326] on link "Remedy Pest Control" at bounding box center [50, 328] width 71 height 7
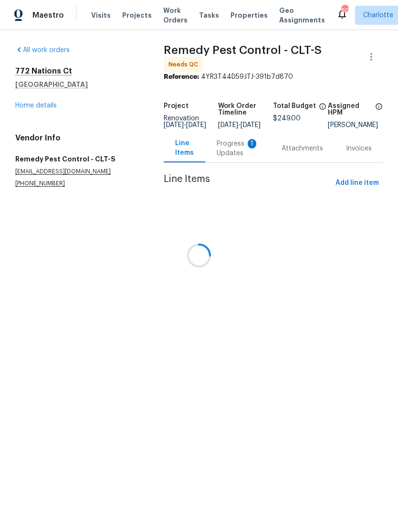
click at [226, 155] on div at bounding box center [199, 255] width 398 height 511
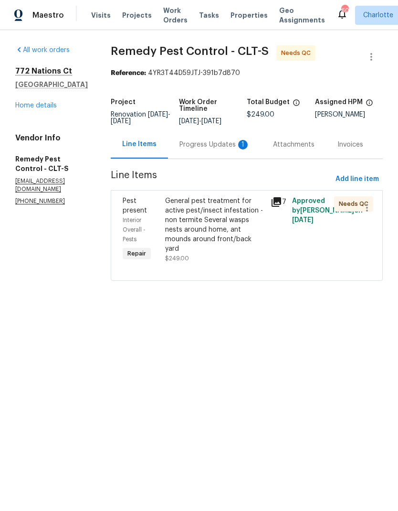
click at [216, 138] on div "Progress Updates 1" at bounding box center [215, 144] width 94 height 28
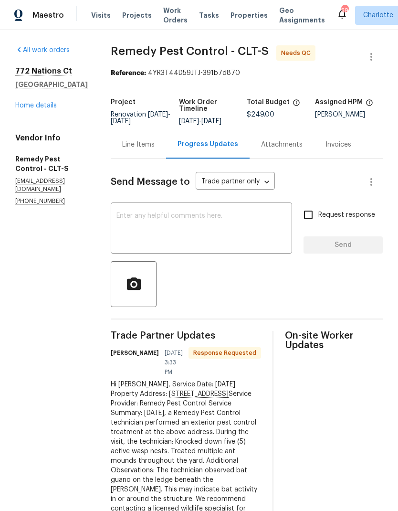
click at [128, 149] on div "Line Items" at bounding box center [138, 145] width 32 height 10
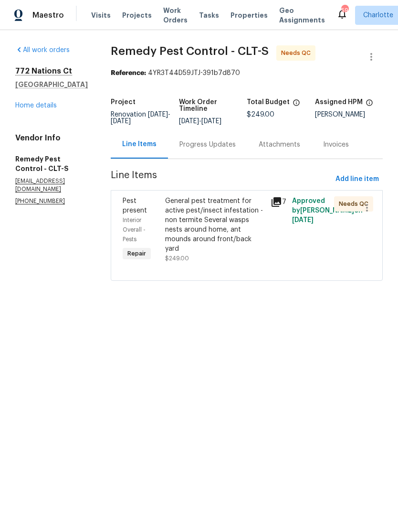
click at [272, 201] on icon at bounding box center [277, 202] width 10 height 10
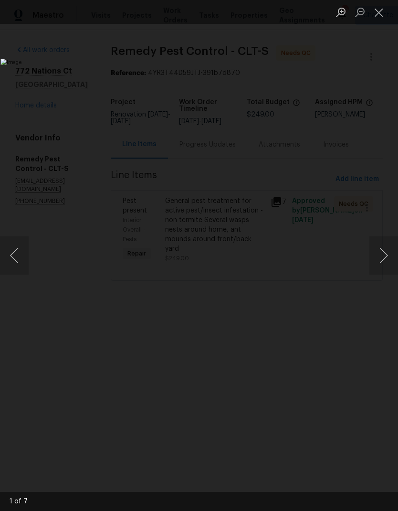
click at [381, 250] on button "Next image" at bounding box center [384, 255] width 29 height 38
click at [385, 248] on button "Next image" at bounding box center [384, 255] width 29 height 38
click at [385, 249] on button "Next image" at bounding box center [384, 255] width 29 height 38
click at [385, 247] on button "Next image" at bounding box center [384, 255] width 29 height 38
click at [385, 248] on button "Next image" at bounding box center [384, 255] width 29 height 38
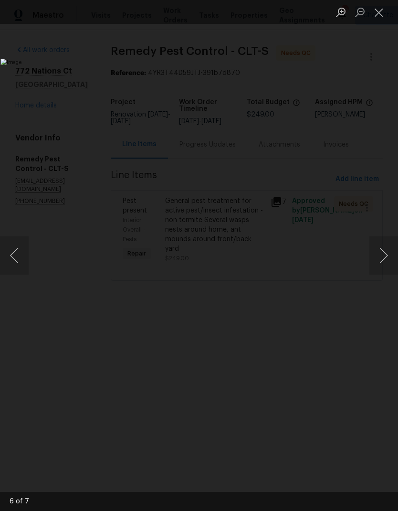
click at [385, 249] on button "Next image" at bounding box center [384, 255] width 29 height 38
click at [382, 251] on button "Next image" at bounding box center [384, 255] width 29 height 38
click at [381, 250] on button "Next image" at bounding box center [384, 255] width 29 height 38
click at [384, 252] on button "Next image" at bounding box center [384, 255] width 29 height 38
click at [382, 248] on button "Next image" at bounding box center [384, 255] width 29 height 38
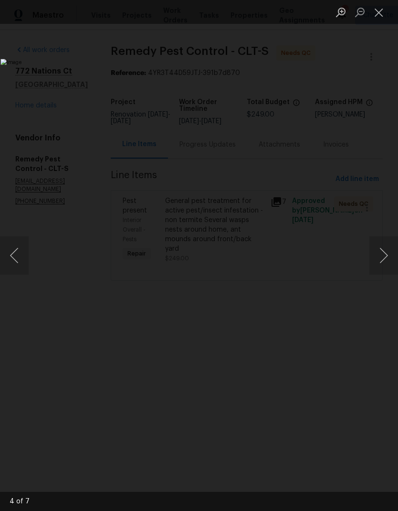
click at [378, 254] on button "Next image" at bounding box center [384, 255] width 29 height 38
click at [381, 11] on button "Close lightbox" at bounding box center [379, 12] width 19 height 17
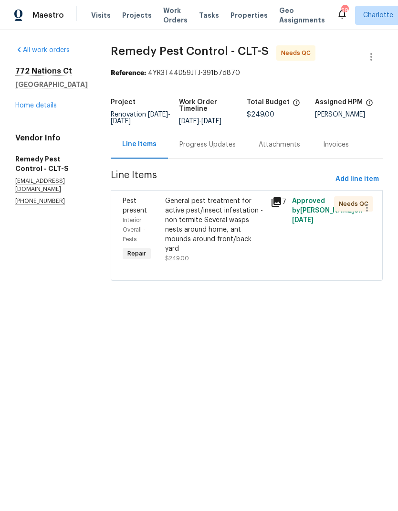
click at [196, 154] on div "Progress Updates" at bounding box center [207, 144] width 79 height 28
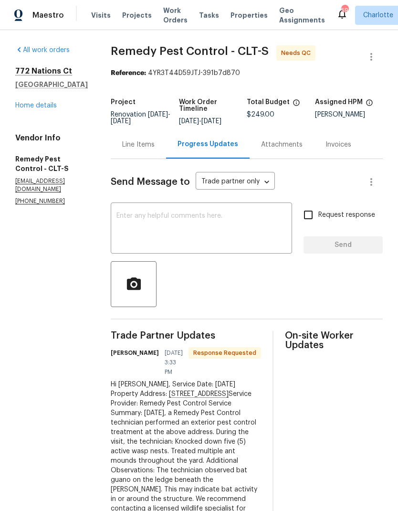
click at [204, 235] on textarea at bounding box center [202, 229] width 170 height 33
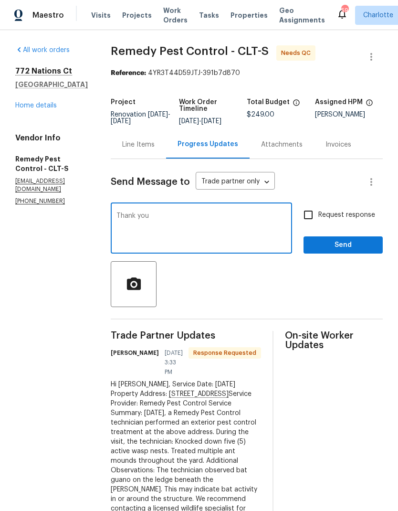
type textarea "Thank you"
click at [360, 241] on span "Send" at bounding box center [343, 245] width 64 height 12
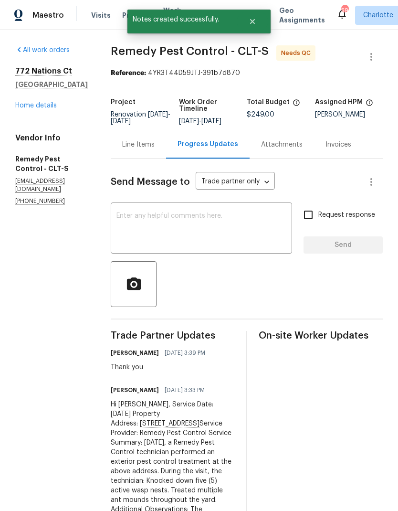
click at [125, 158] on div "Line Items" at bounding box center [138, 144] width 55 height 28
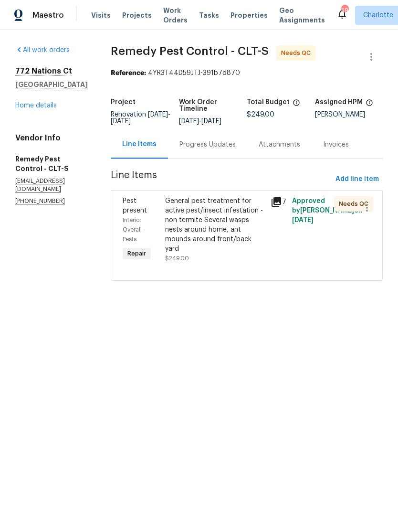
click at [123, 214] on div "Pest present" at bounding box center [141, 205] width 37 height 19
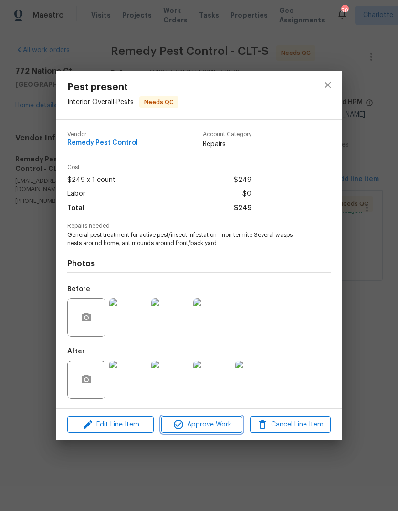
click at [213, 429] on span "Approve Work" at bounding box center [201, 425] width 75 height 12
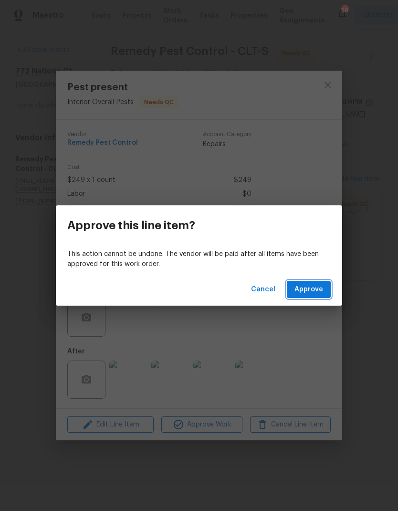
click at [317, 291] on span "Approve" at bounding box center [309, 290] width 29 height 12
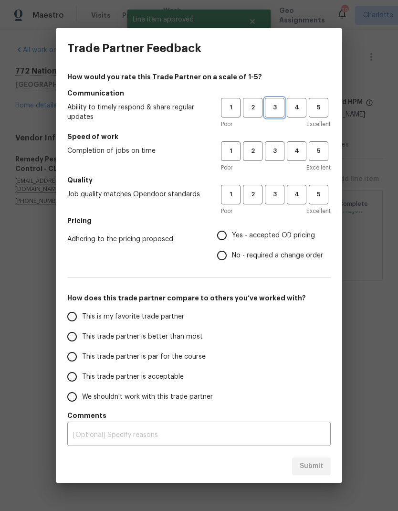
click at [276, 107] on span "3" at bounding box center [275, 107] width 18 height 11
click at [276, 152] on span "3" at bounding box center [275, 151] width 18 height 11
click at [278, 193] on span "3" at bounding box center [275, 194] width 18 height 11
click at [222, 255] on input "No - required a change order" at bounding box center [222, 256] width 20 height 20
radio input "true"
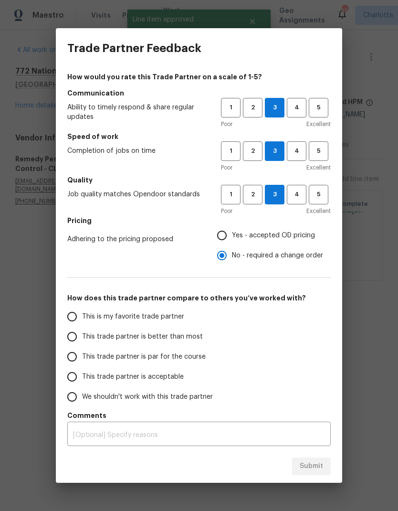
click at [225, 237] on input "Yes - accepted OD pricing" at bounding box center [222, 235] width 20 height 20
radio input "true"
click at [77, 368] on input "This trade partner is acceptable" at bounding box center [72, 377] width 20 height 20
radio input "false"
click at [76, 357] on input "This trade partner is par for the course" at bounding box center [72, 357] width 20 height 20
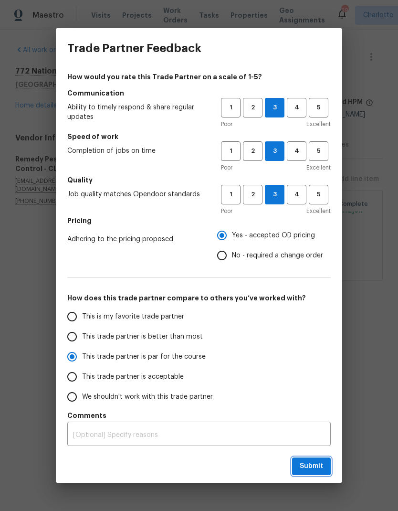
click at [308, 467] on span "Submit" at bounding box center [311, 466] width 23 height 12
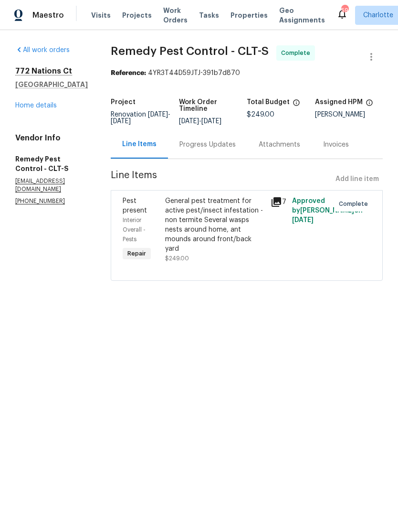
radio input "true"
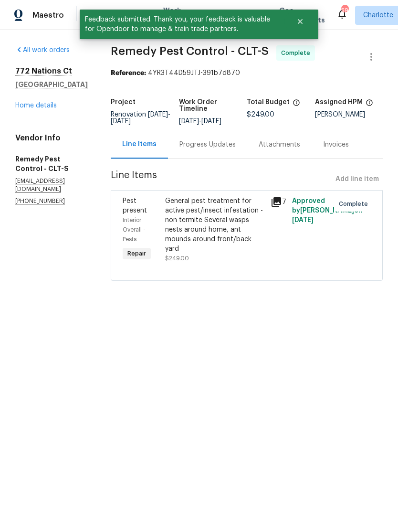
click at [25, 109] on link "Home details" at bounding box center [36, 105] width 42 height 7
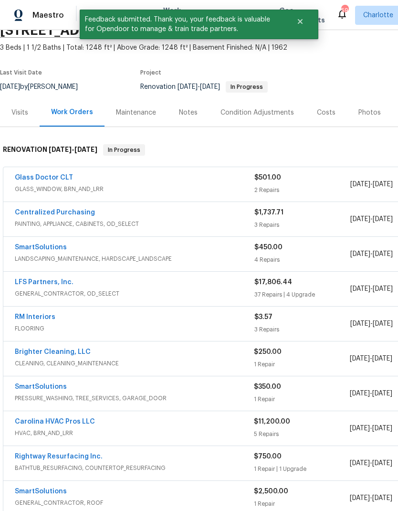
scroll to position [46, 0]
click at [35, 177] on link "Glass Doctor CLT" at bounding box center [44, 177] width 58 height 7
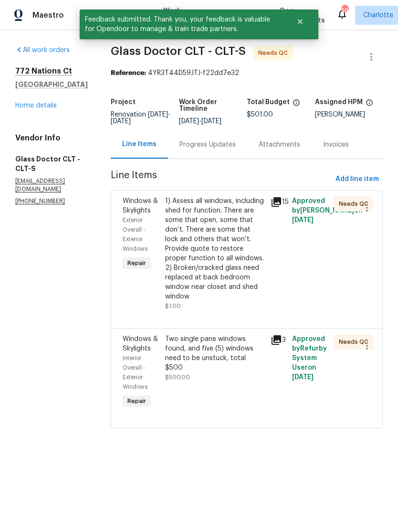
click at [196, 145] on div "Progress Updates" at bounding box center [208, 145] width 56 height 10
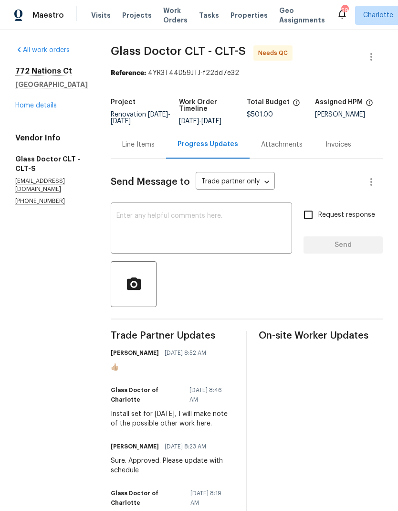
click at [193, 245] on textarea at bounding box center [202, 229] width 170 height 33
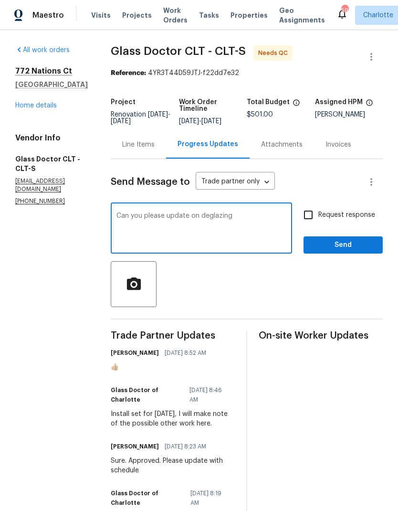
click at [203, 211] on div "Can you please update on deglazing x ​" at bounding box center [202, 229] width 182 height 49
click at [207, 219] on textarea "Can you please update on deglazing" at bounding box center [202, 229] width 170 height 33
type textarea "Can you please update on reglazing need for older windows?"
click at [309, 217] on input "Request response" at bounding box center [309, 215] width 20 height 20
checkbox input "true"
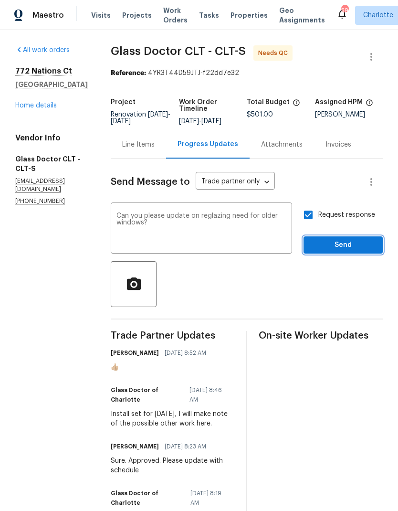
click at [358, 247] on span "Send" at bounding box center [343, 245] width 64 height 12
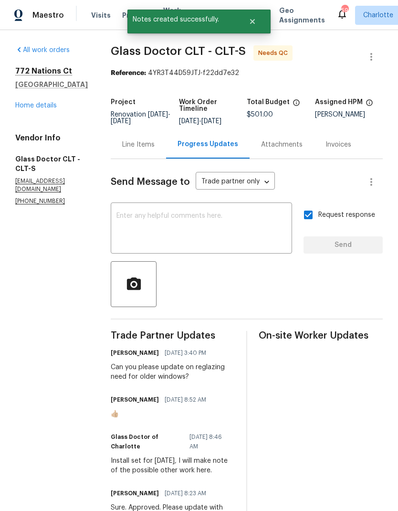
click at [26, 109] on link "Home details" at bounding box center [36, 105] width 42 height 7
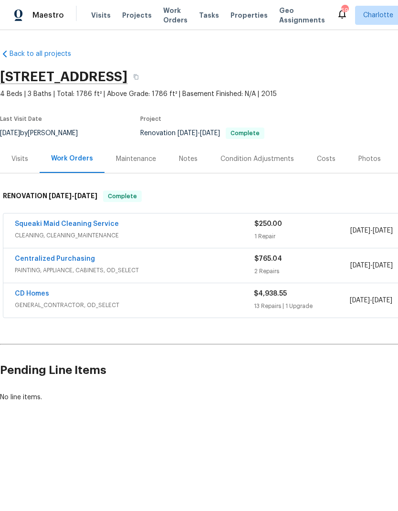
click at [81, 225] on link "Squeaki Maid Cleaning Service" at bounding box center [67, 224] width 104 height 7
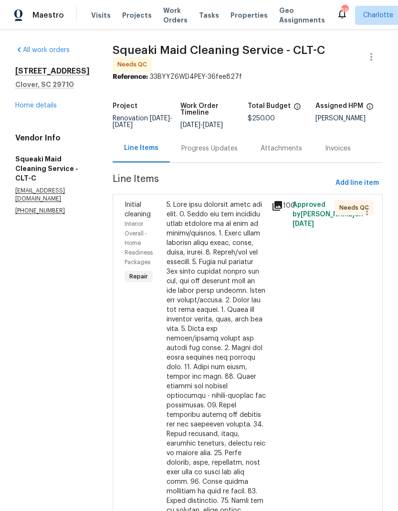
click at [142, 231] on span "Interior Overall - Home Readiness Packages" at bounding box center [139, 243] width 28 height 44
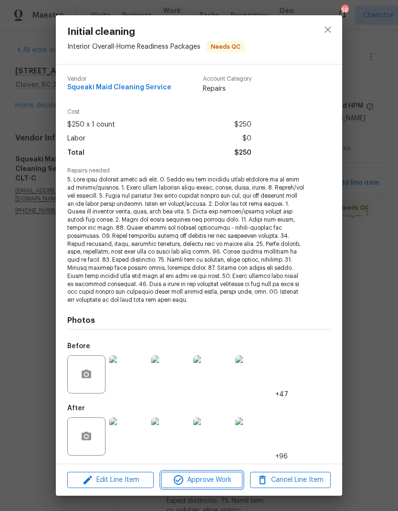
click at [208, 477] on span "Approve Work" at bounding box center [201, 480] width 75 height 12
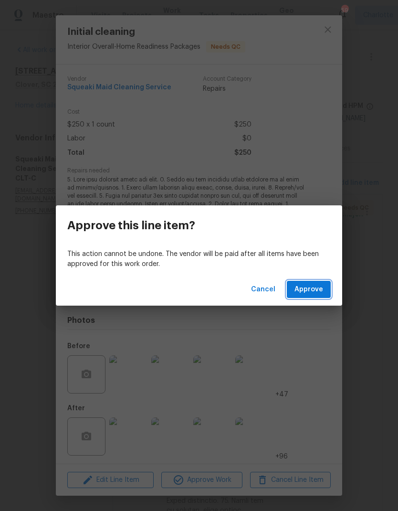
click at [311, 298] on button "Approve" at bounding box center [309, 290] width 44 height 18
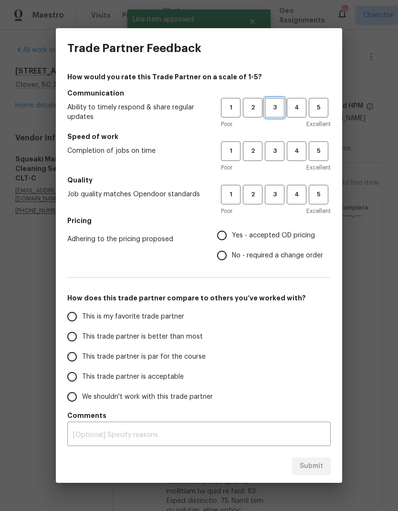
click at [270, 112] on span "3" at bounding box center [275, 107] width 18 height 11
click at [277, 152] on span "3" at bounding box center [275, 151] width 18 height 11
click at [282, 187] on button "3" at bounding box center [275, 195] width 20 height 20
click at [225, 228] on input "Yes - accepted OD pricing" at bounding box center [222, 235] width 20 height 20
radio input "true"
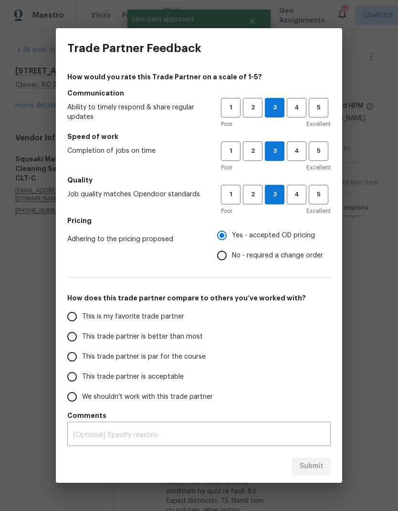
click at [73, 351] on input "This trade partner is par for the course" at bounding box center [72, 357] width 20 height 20
click at [302, 468] on span "Submit" at bounding box center [311, 466] width 23 height 12
radio input "true"
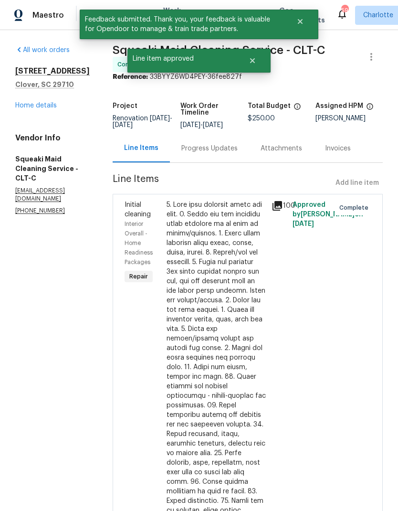
click at [54, 99] on div "[STREET_ADDRESS][PERSON_NAME] Home details" at bounding box center [52, 88] width 75 height 44
click at [48, 102] on link "Home details" at bounding box center [36, 105] width 42 height 7
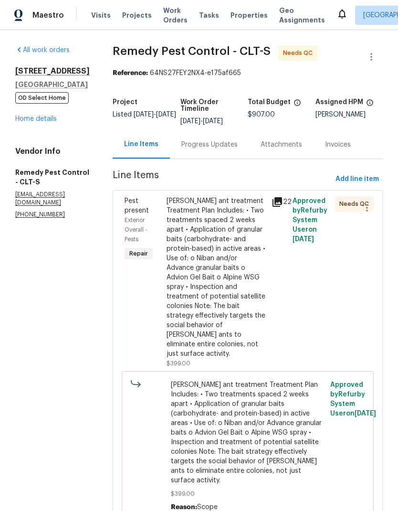
click at [125, 213] on span "Pest present" at bounding box center [137, 206] width 24 height 16
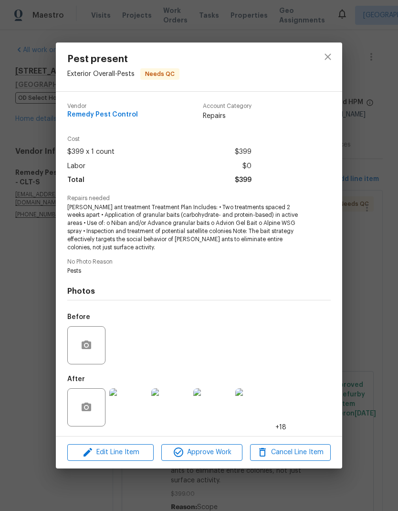
click at [135, 418] on img at bounding box center [128, 407] width 38 height 38
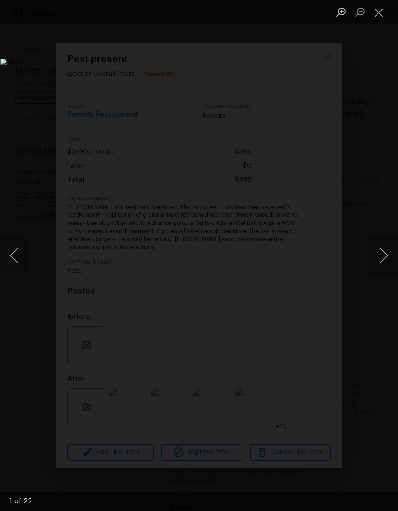
click at [385, 252] on button "Next image" at bounding box center [384, 255] width 29 height 38
click at [385, 251] on button "Next image" at bounding box center [384, 255] width 29 height 38
click at [382, 253] on button "Next image" at bounding box center [384, 255] width 29 height 38
click at [380, 248] on button "Next image" at bounding box center [384, 255] width 29 height 38
click at [380, 255] on button "Next image" at bounding box center [384, 255] width 29 height 38
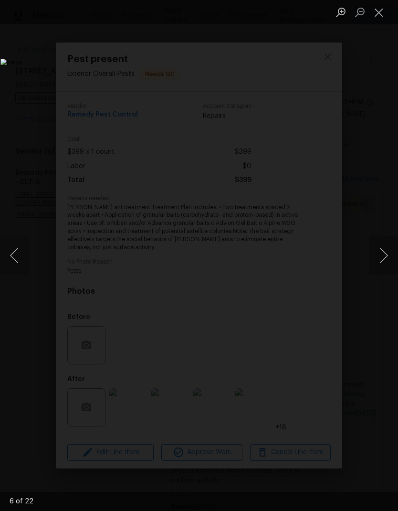
click at [383, 251] on button "Next image" at bounding box center [384, 255] width 29 height 38
click at [377, 263] on button "Next image" at bounding box center [384, 255] width 29 height 38
click at [381, 18] on button "Close lightbox" at bounding box center [379, 12] width 19 height 17
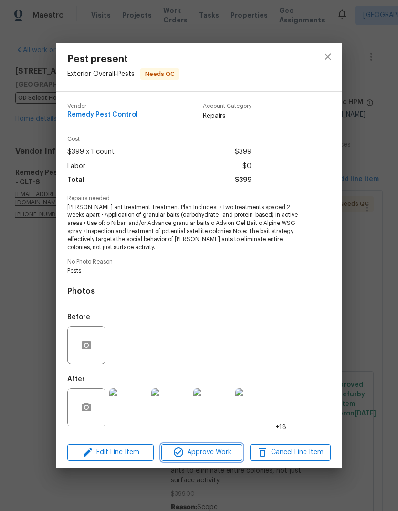
click at [210, 446] on button "Approve Work" at bounding box center [201, 452] width 81 height 17
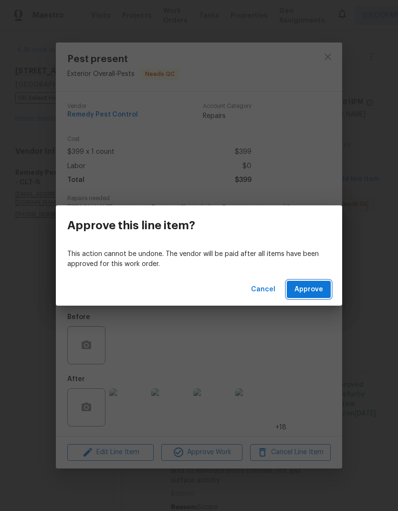
click at [313, 289] on span "Approve" at bounding box center [309, 290] width 29 height 12
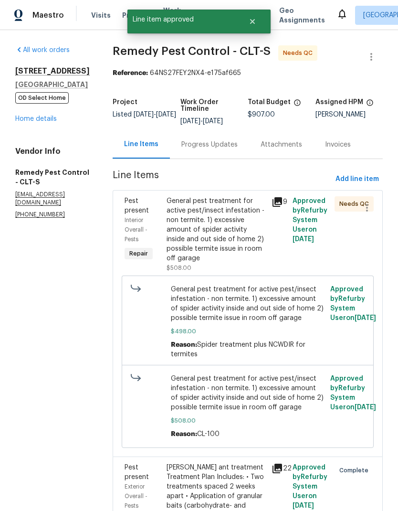
click at [130, 212] on span "Pest present" at bounding box center [137, 206] width 24 height 16
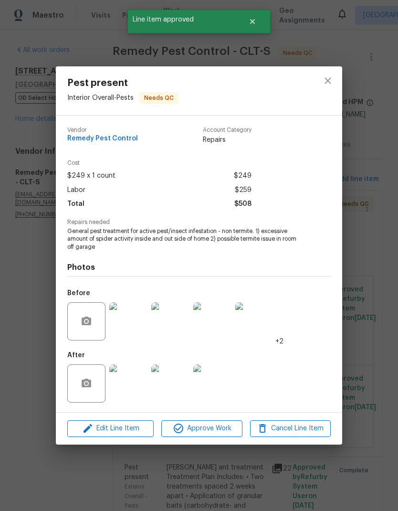
click at [130, 386] on img at bounding box center [128, 383] width 38 height 38
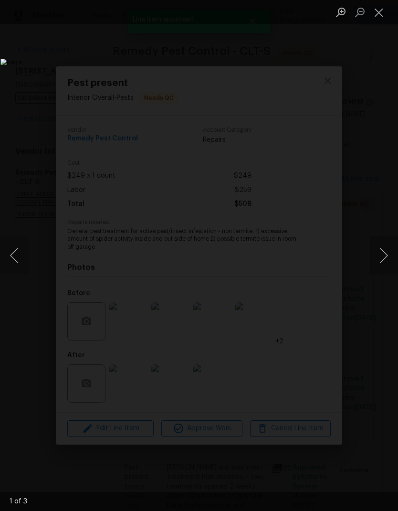
click at [387, 261] on button "Next image" at bounding box center [384, 255] width 29 height 38
click at [380, 258] on button "Next image" at bounding box center [384, 255] width 29 height 38
click at [384, 6] on button "Close lightbox" at bounding box center [379, 12] width 19 height 17
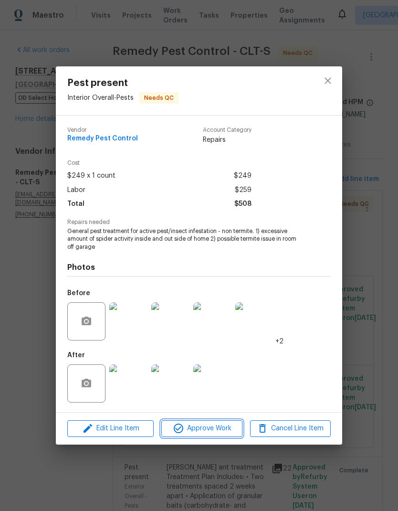
click at [211, 422] on button "Approve Work" at bounding box center [201, 428] width 81 height 17
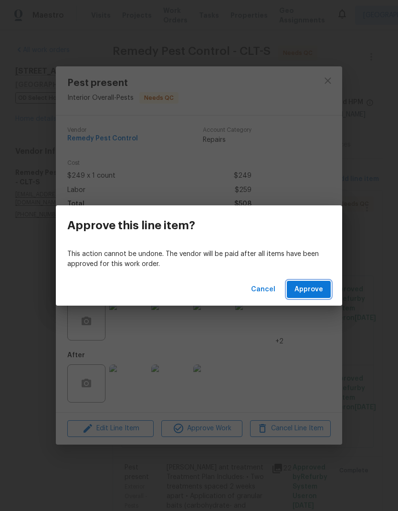
click at [317, 285] on span "Approve" at bounding box center [309, 290] width 29 height 12
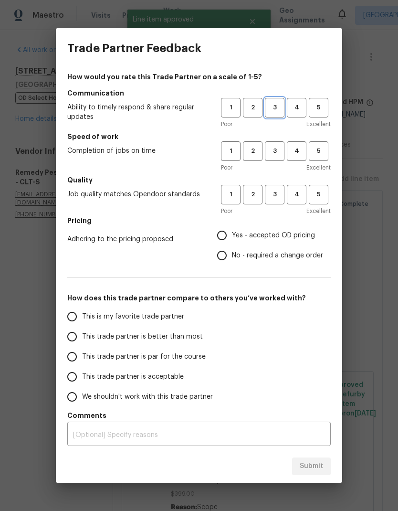
click at [271, 111] on span "3" at bounding box center [275, 107] width 18 height 11
click at [274, 150] on span "3" at bounding box center [275, 151] width 18 height 11
click at [275, 198] on span "3" at bounding box center [275, 194] width 18 height 11
click at [225, 258] on input "No - required a change order" at bounding box center [222, 256] width 20 height 20
radio input "true"
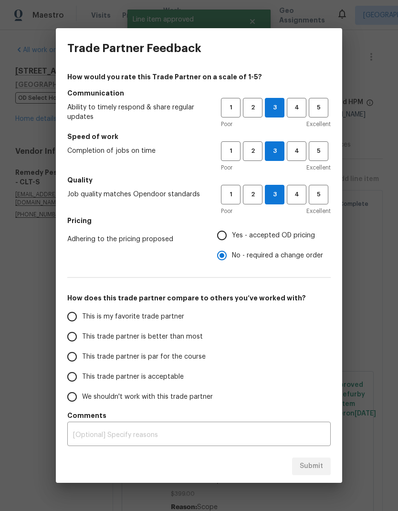
click at [224, 239] on input "Yes - accepted OD pricing" at bounding box center [222, 235] width 20 height 20
radio input "true"
click at [224, 258] on input "No - required a change order" at bounding box center [222, 256] width 20 height 20
radio input "true"
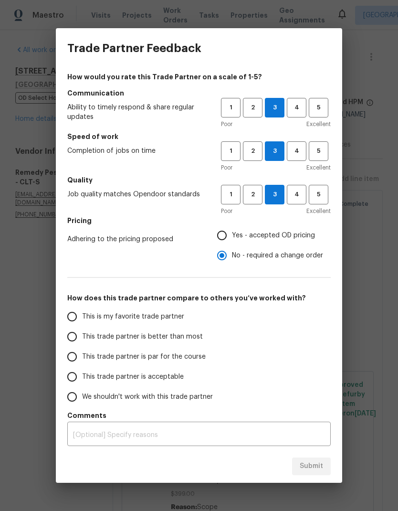
click at [81, 334] on input "This trade partner is better than most" at bounding box center [72, 337] width 20 height 20
click at [312, 465] on span "Submit" at bounding box center [311, 466] width 23 height 12
radio input "true"
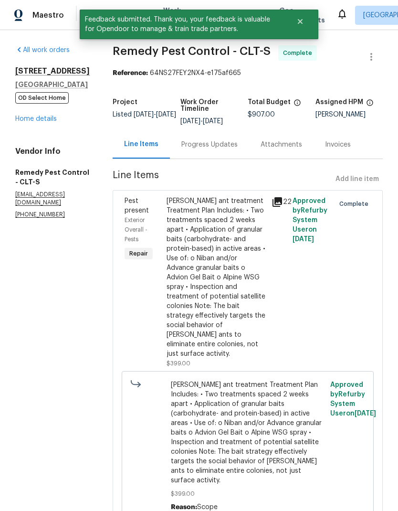
click at [23, 122] on link "Home details" at bounding box center [36, 119] width 42 height 7
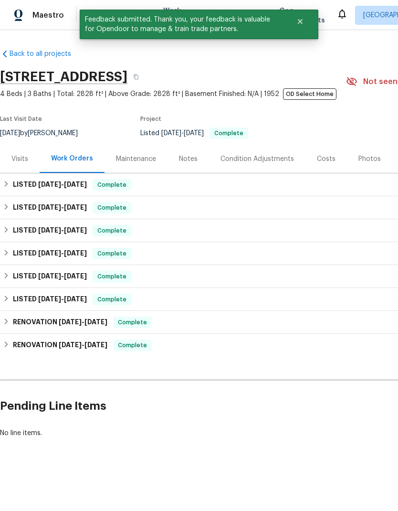
click at [126, 159] on div "Maintenance" at bounding box center [136, 159] width 40 height 10
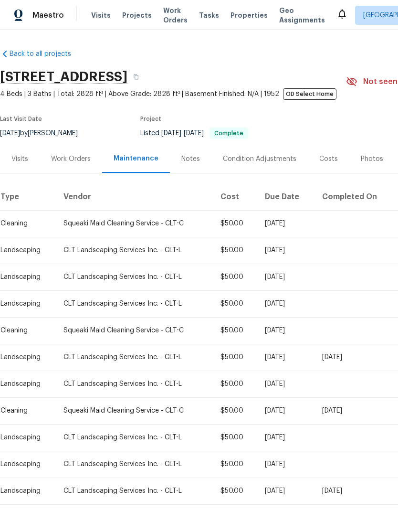
click at [79, 162] on div "Work Orders" at bounding box center [71, 159] width 40 height 10
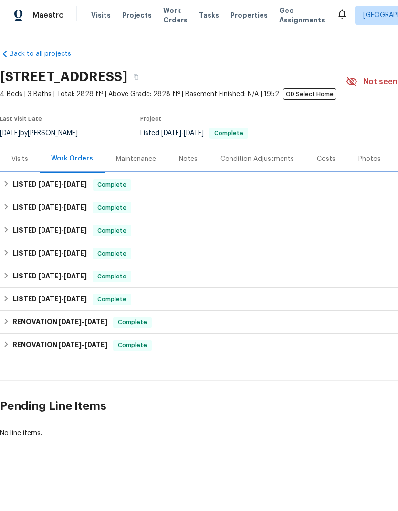
click at [68, 188] on span "[DATE]" at bounding box center [75, 184] width 23 height 7
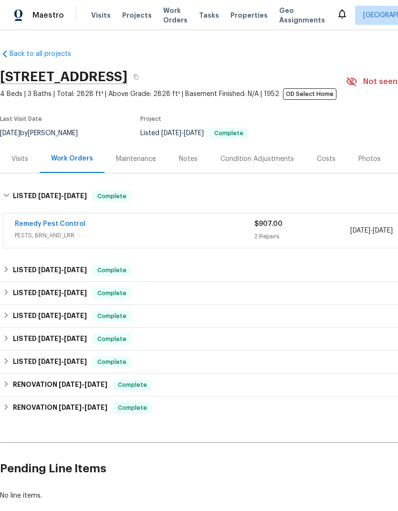
click at [56, 234] on span "PESTS, BRN_AND_LRR" at bounding box center [135, 236] width 240 height 10
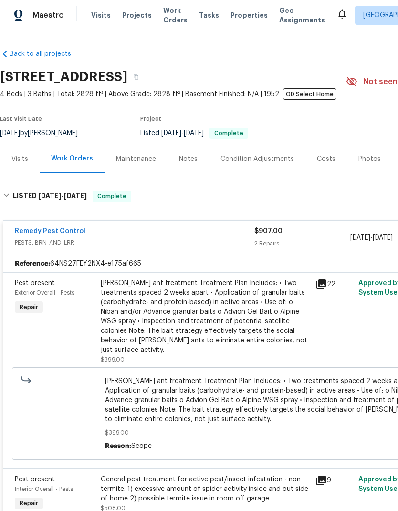
click at [72, 229] on link "Remedy Pest Control" at bounding box center [50, 231] width 71 height 7
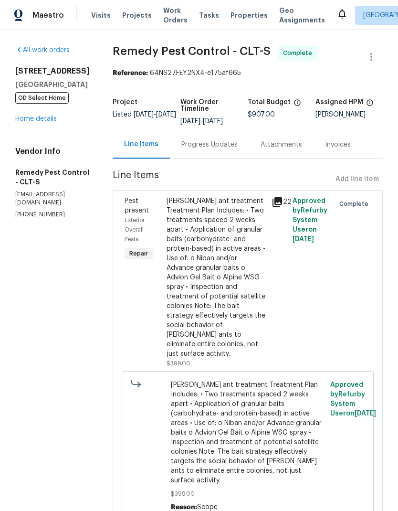
click at [199, 150] on div "Progress Updates" at bounding box center [209, 144] width 79 height 28
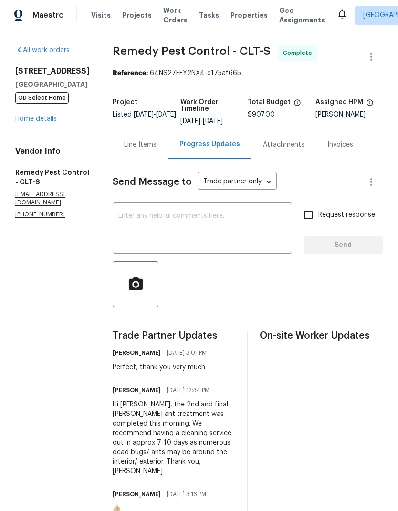
click at [51, 122] on link "Home details" at bounding box center [36, 119] width 42 height 7
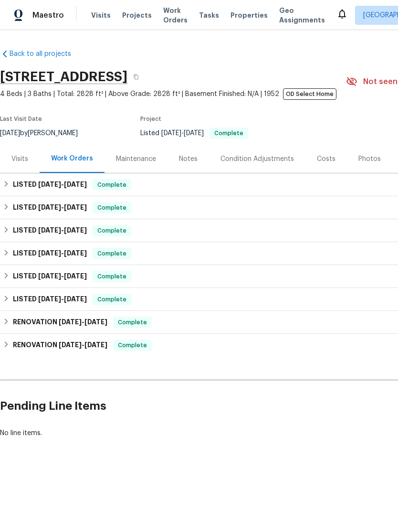
click at [180, 167] on div "Notes" at bounding box center [189, 159] width 42 height 28
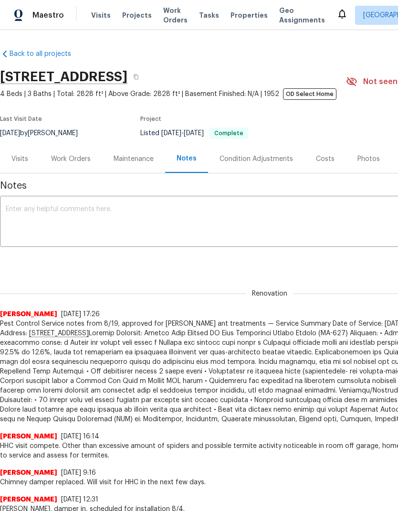
click at [24, 214] on textarea at bounding box center [270, 222] width 528 height 33
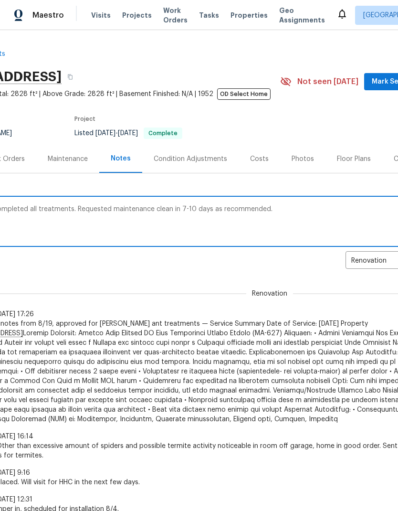
scroll to position [-1, 162]
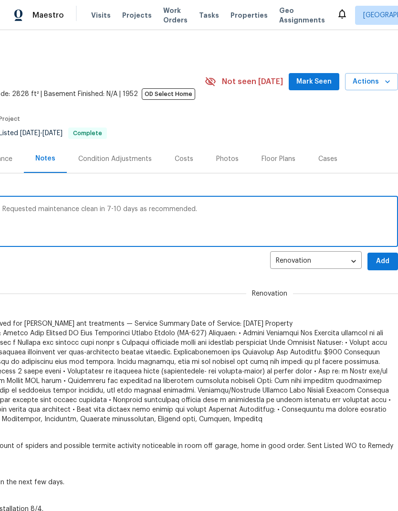
type textarea "Pest control has completed all treatments. Requested maintenance clean in 7-10 …"
click at [384, 260] on span "Add" at bounding box center [382, 262] width 15 height 12
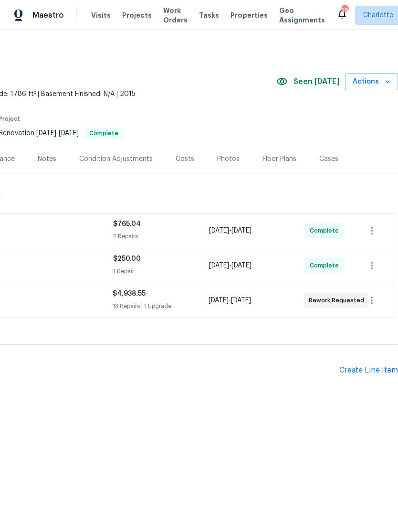
scroll to position [0, 141]
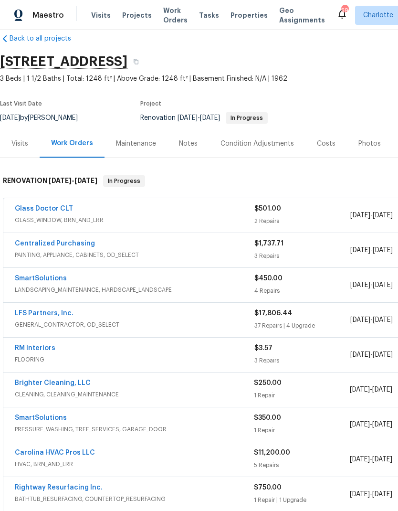
scroll to position [15, 0]
